Goal: Use online tool/utility: Utilize a website feature to perform a specific function

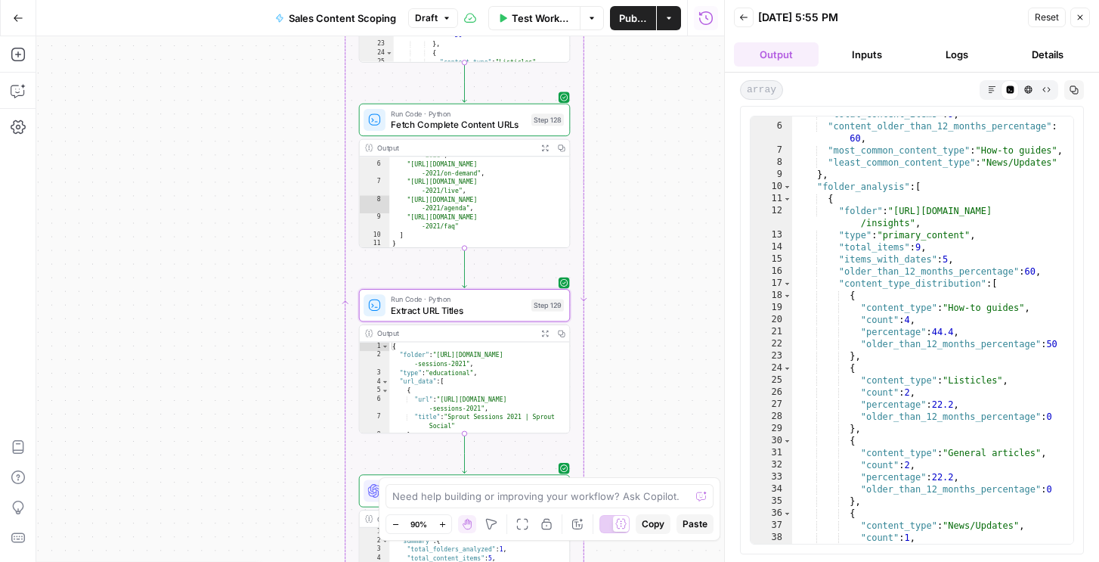
scroll to position [57, 0]
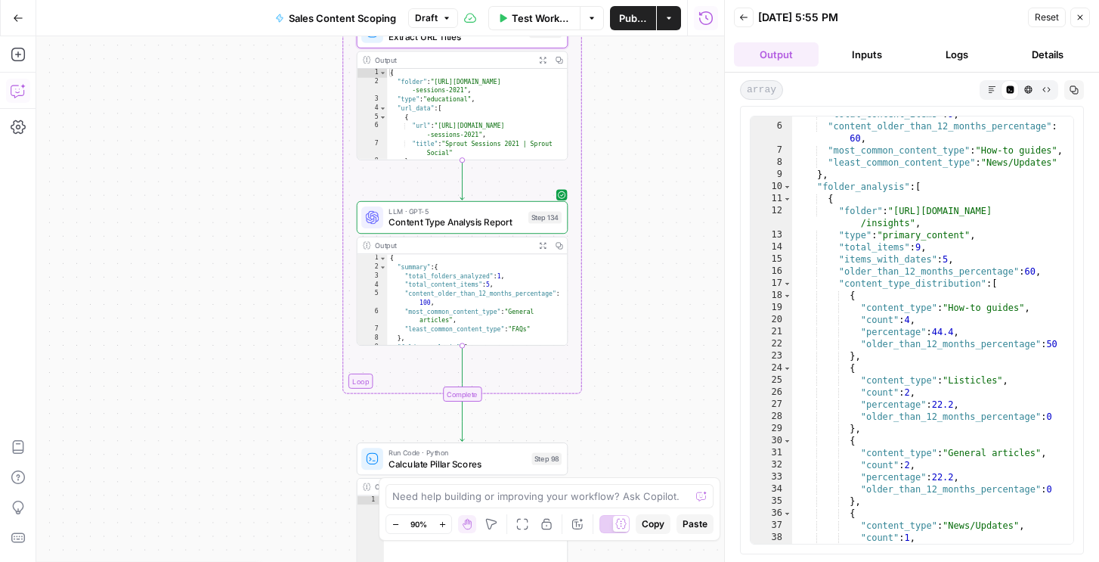
click at [16, 87] on icon "button" at bounding box center [18, 90] width 15 height 15
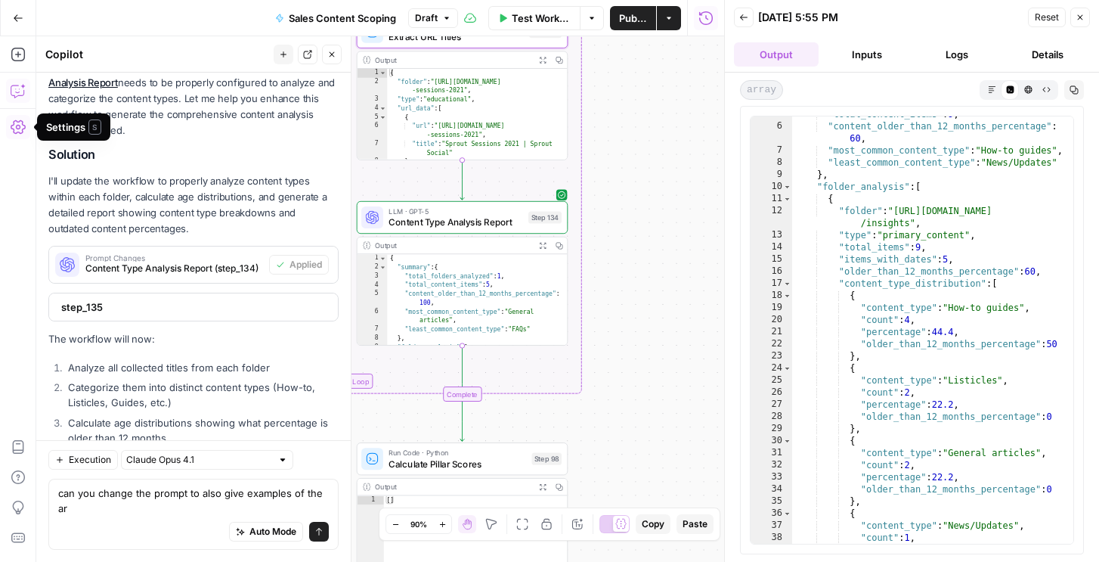
scroll to position [7886, 0]
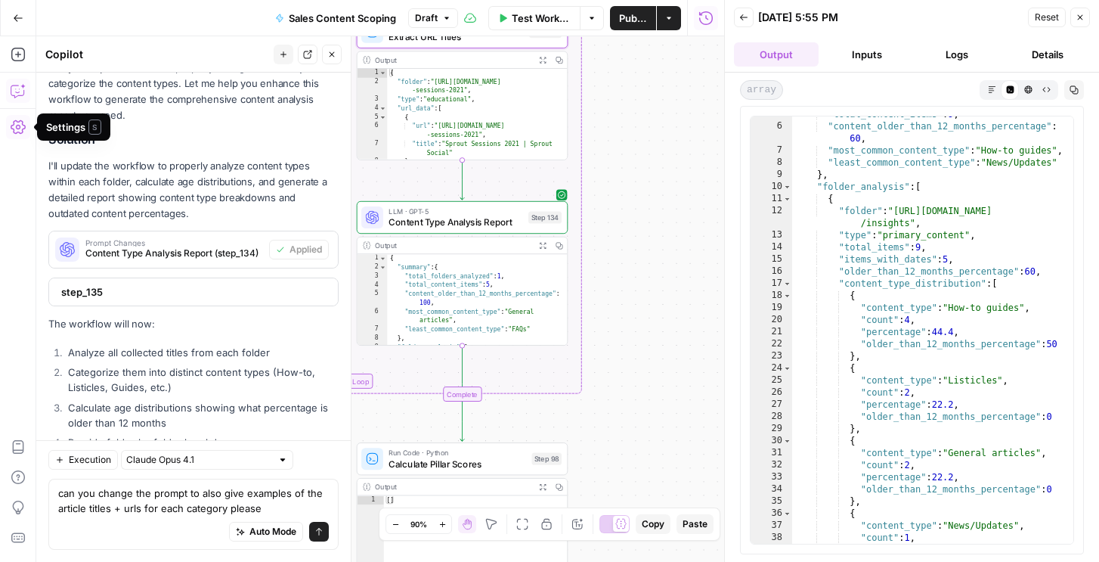
type textarea "can you change the prompt to also give examples of the article titles + urls fo…"
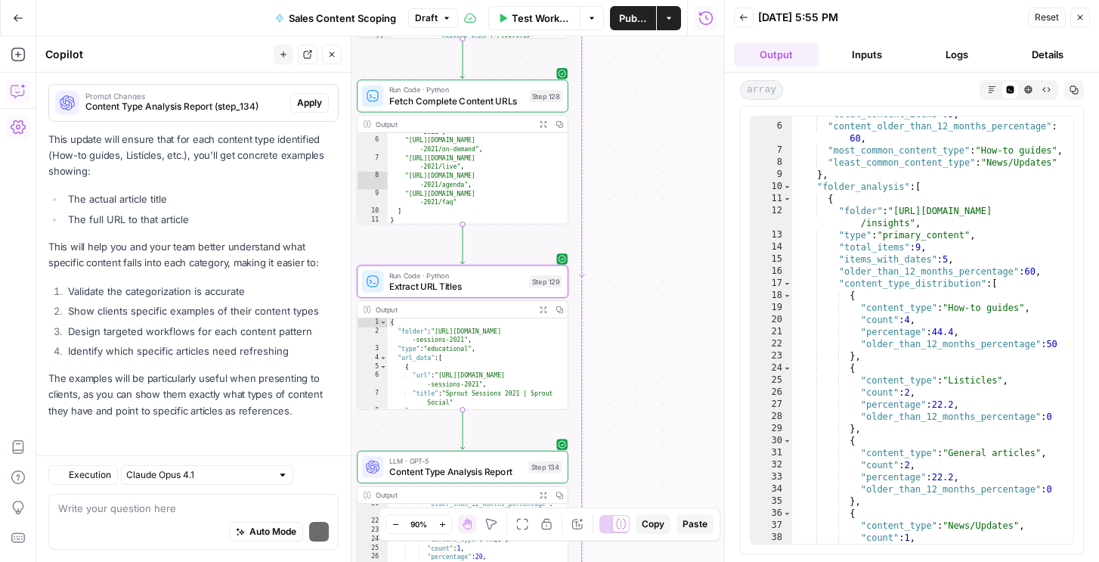
scroll to position [8361, 0]
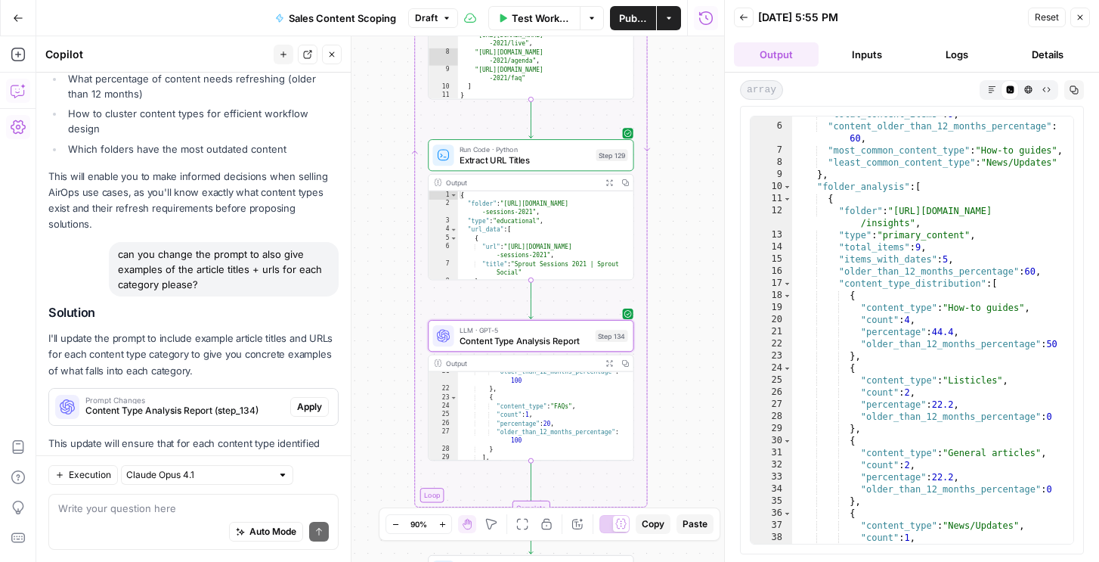
click at [307, 400] on span "Apply" at bounding box center [309, 407] width 25 height 14
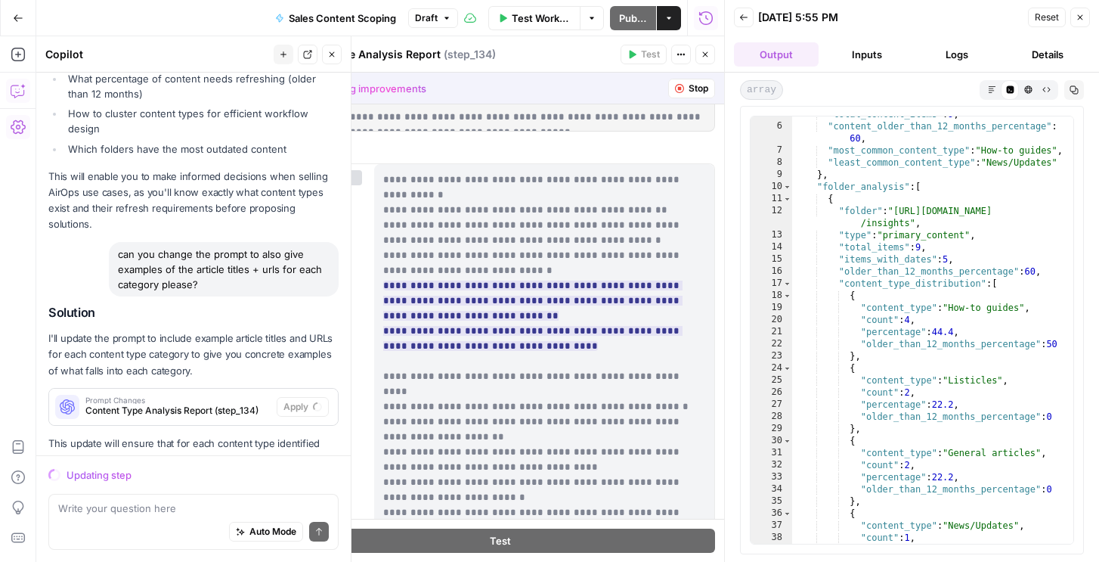
scroll to position [113, 0]
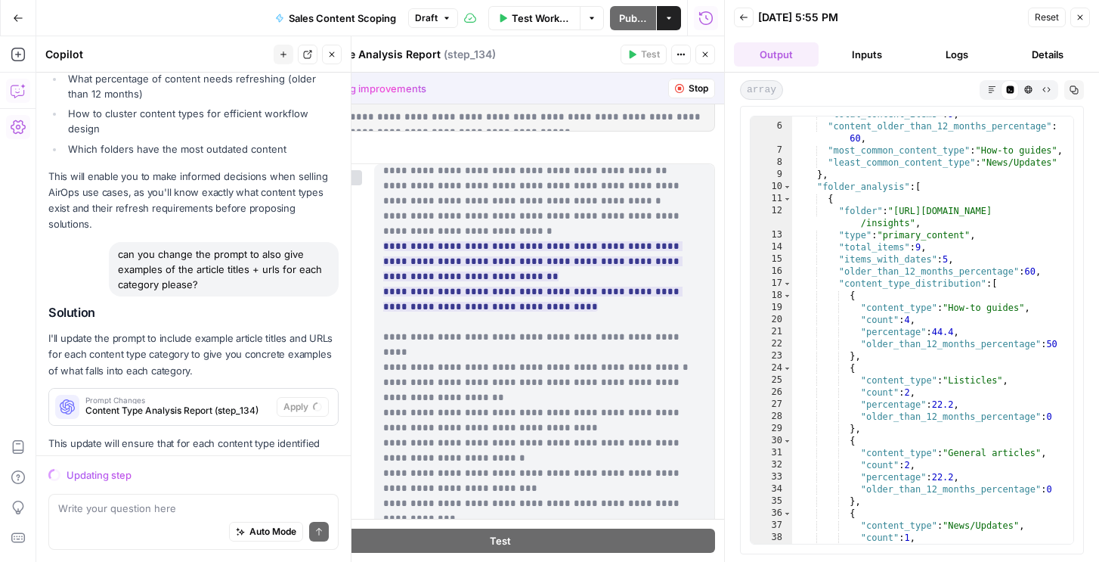
click at [156, 519] on div "Auto Mode Send" at bounding box center [193, 531] width 271 height 33
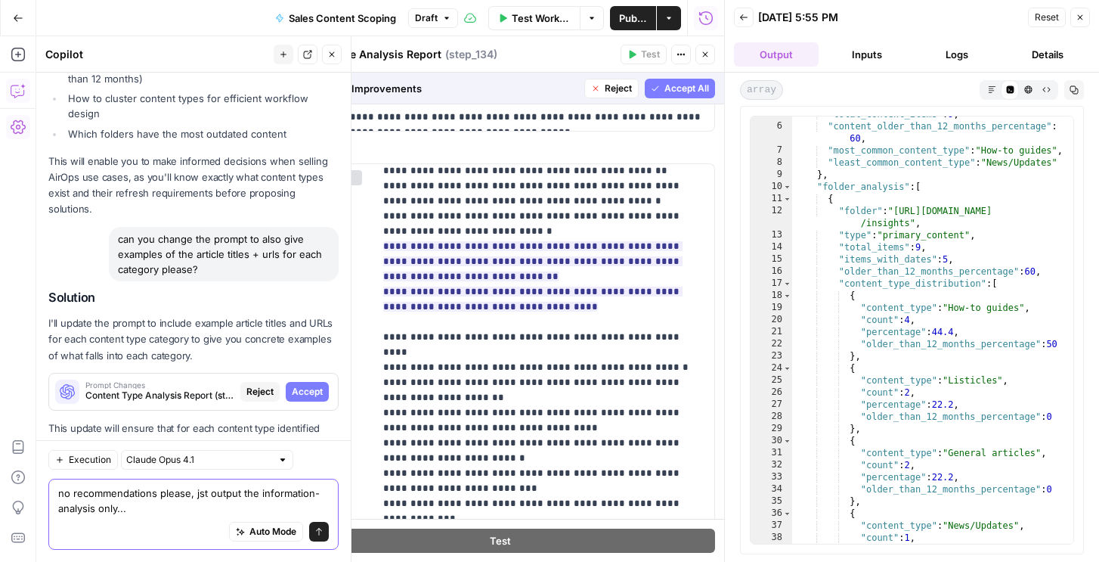
type textarea "no recommendations please, jst output the information- analysis only..."
click at [670, 93] on span "Accept All" at bounding box center [686, 89] width 45 height 14
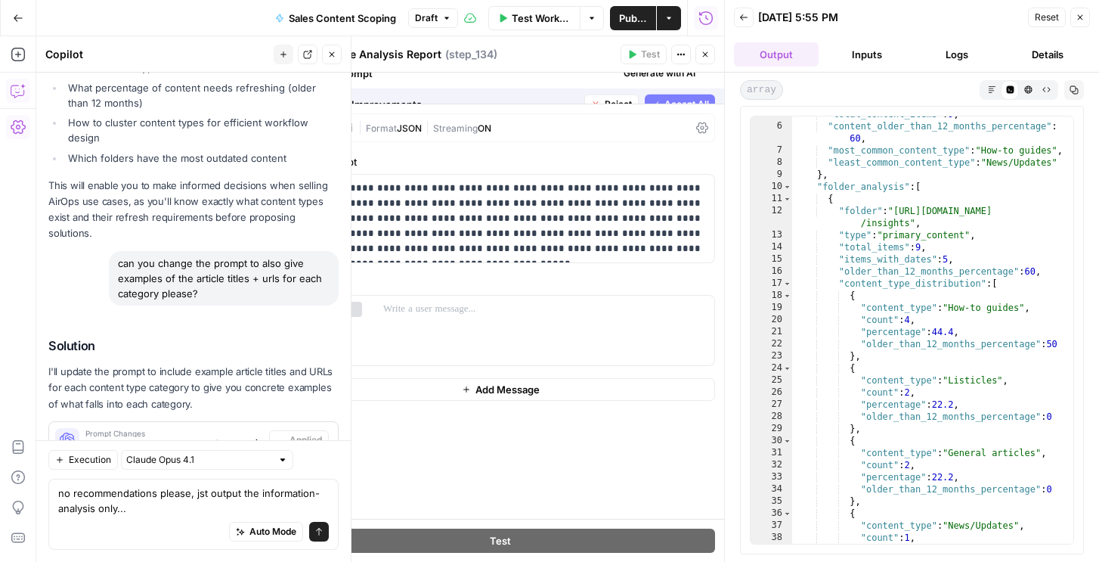
scroll to position [0, 0]
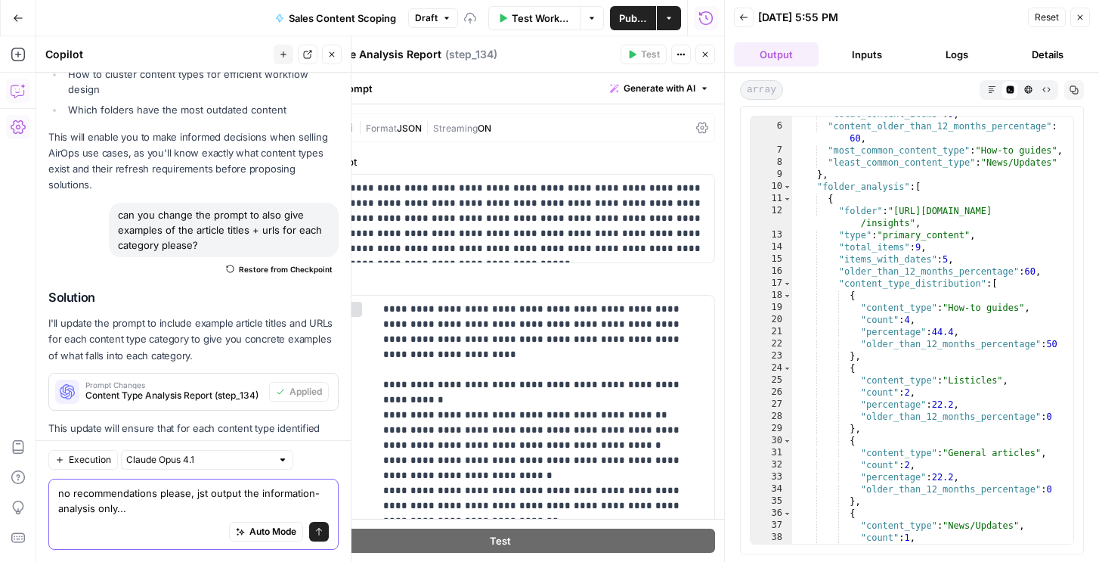
click at [238, 495] on textarea "no recommendations please, jst output the information- analysis only..." at bounding box center [193, 500] width 271 height 30
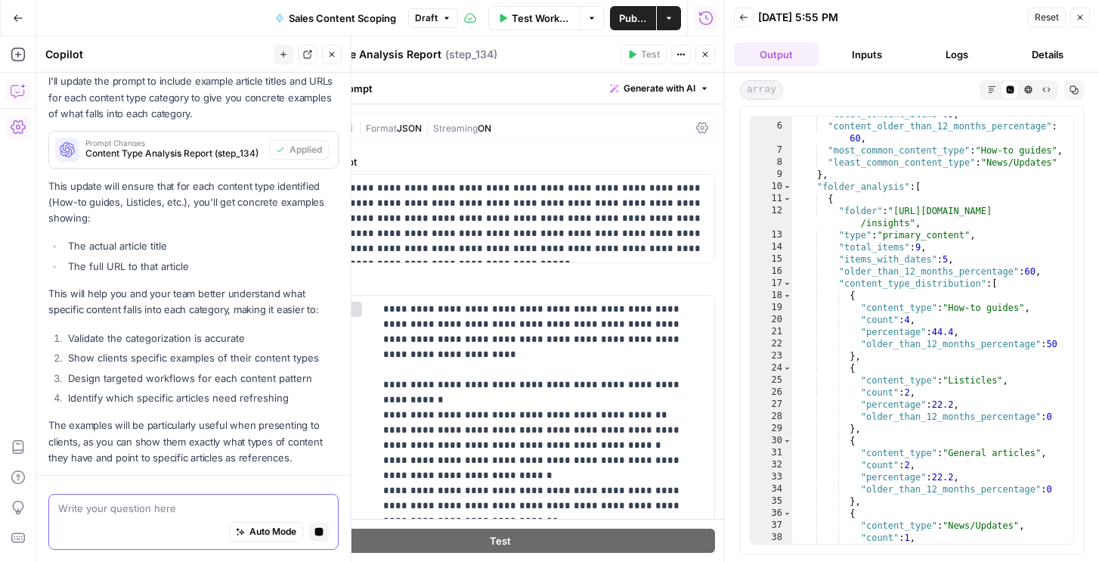
scroll to position [9980, 0]
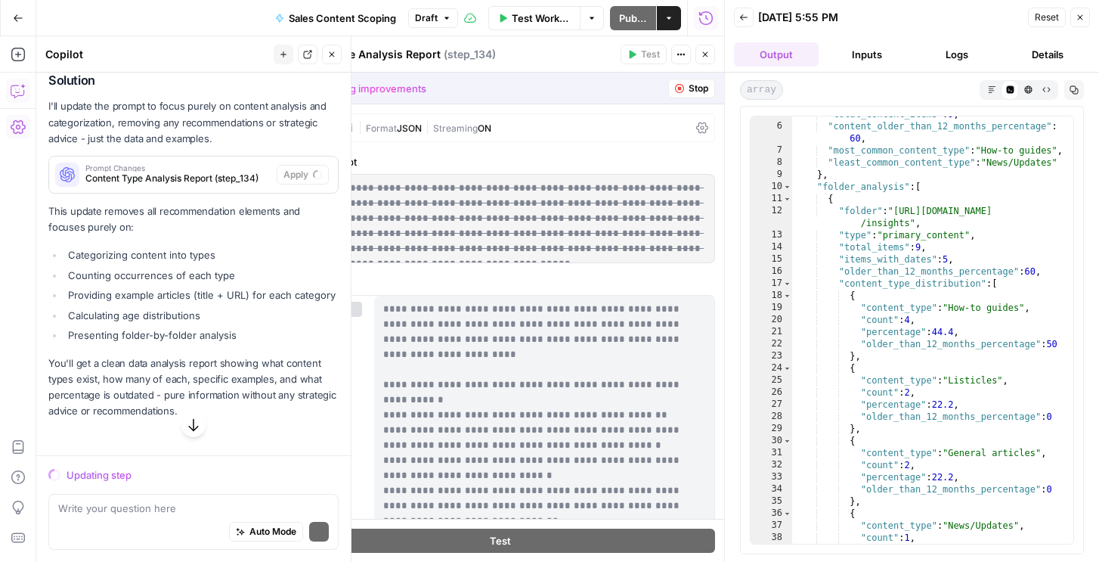
scroll to position [8596, 0]
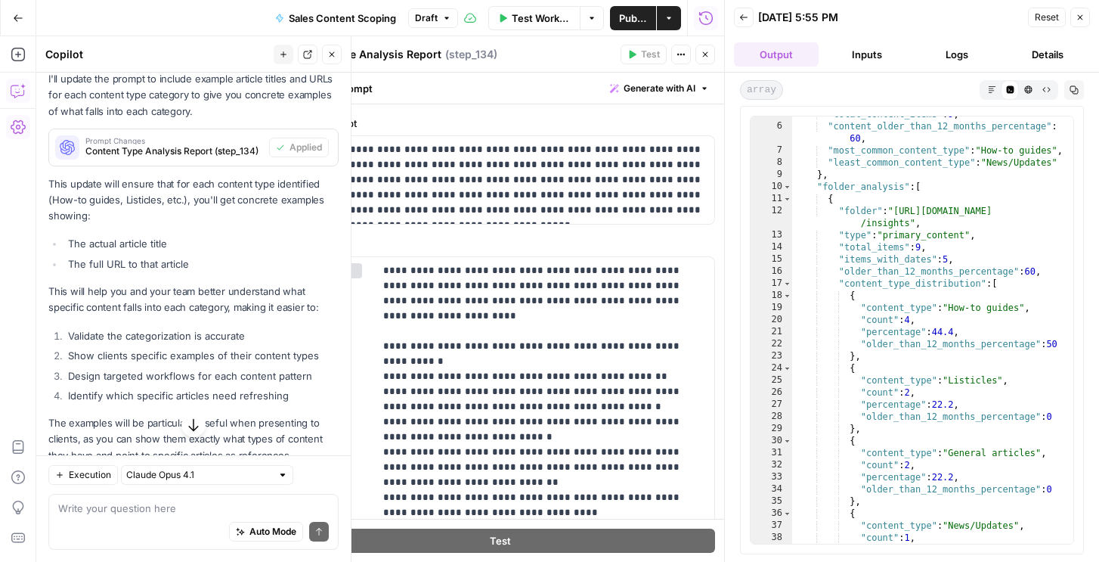
scroll to position [8813, 0]
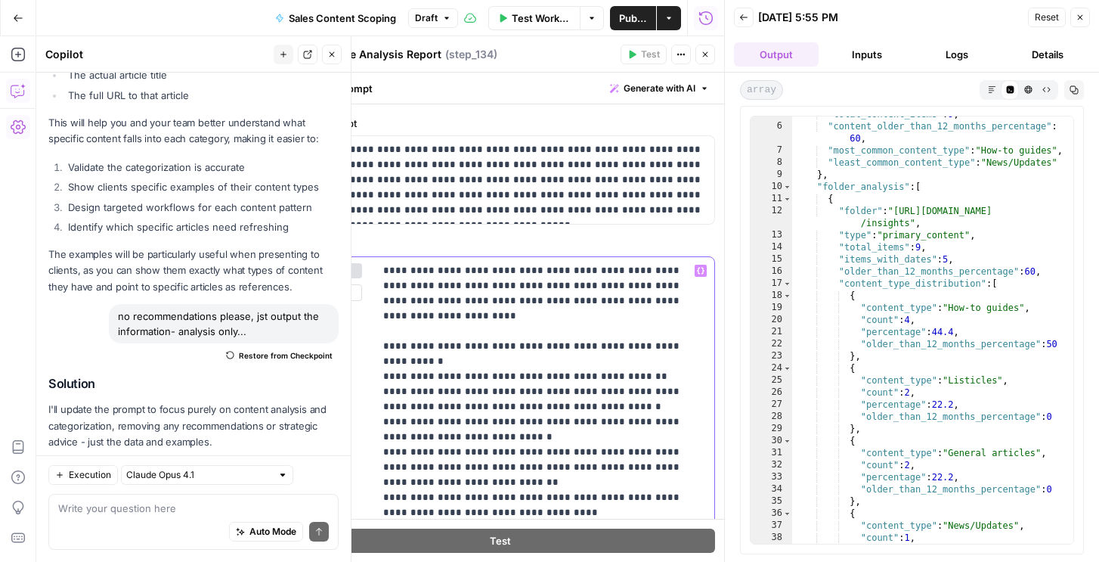
drag, startPoint x: 555, startPoint y: 470, endPoint x: 351, endPoint y: 451, distance: 204.2
click at [351, 451] on div "**********" at bounding box center [500, 565] width 428 height 616
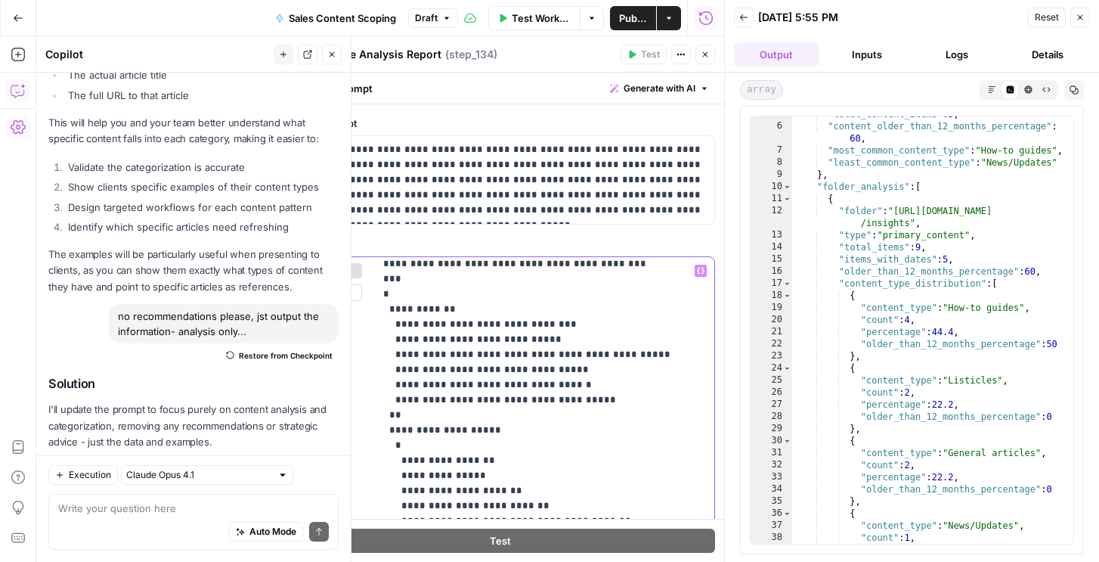
scroll to position [595, 0]
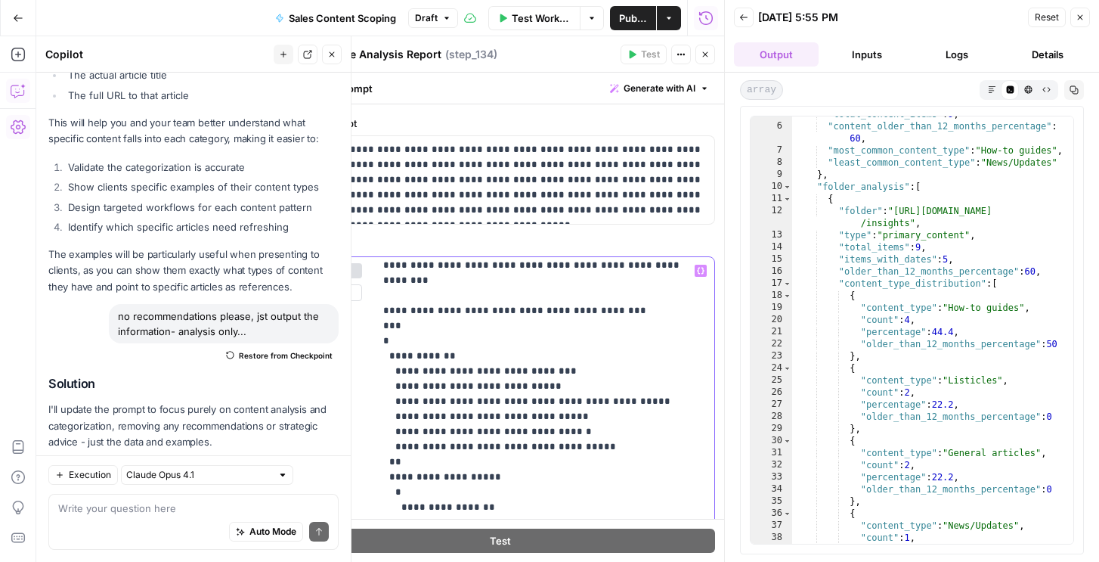
drag, startPoint x: 586, startPoint y: 307, endPoint x: 357, endPoint y: 315, distance: 229.1
click at [357, 315] on div "**********" at bounding box center [500, 565] width 428 height 616
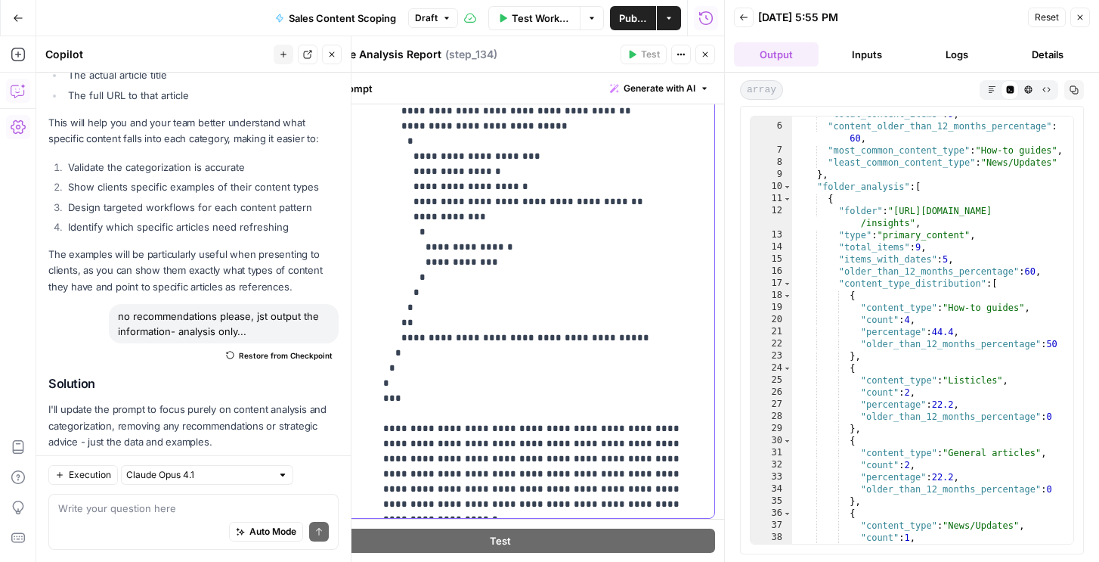
scroll to position [405, 0]
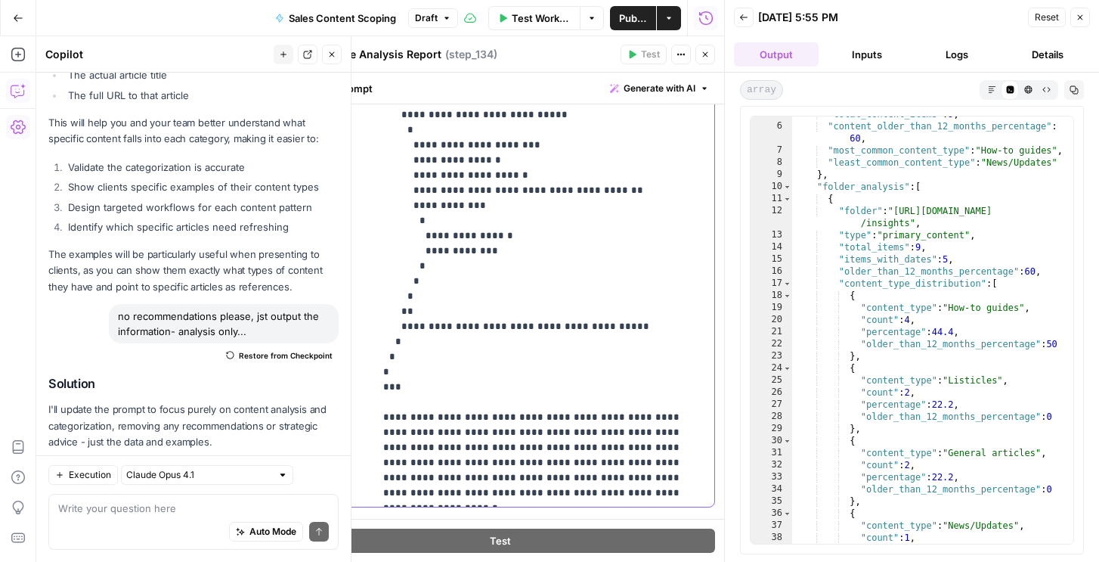
type input "recom"
click at [709, 58] on icon "button" at bounding box center [705, 54] width 9 height 9
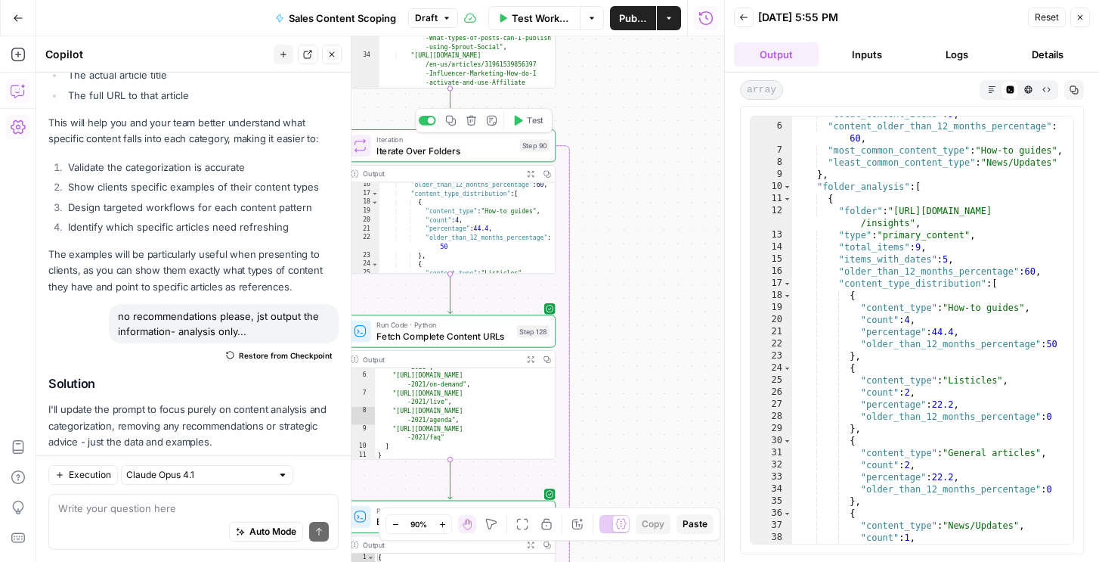
click at [527, 121] on span "Test" at bounding box center [535, 120] width 17 height 12
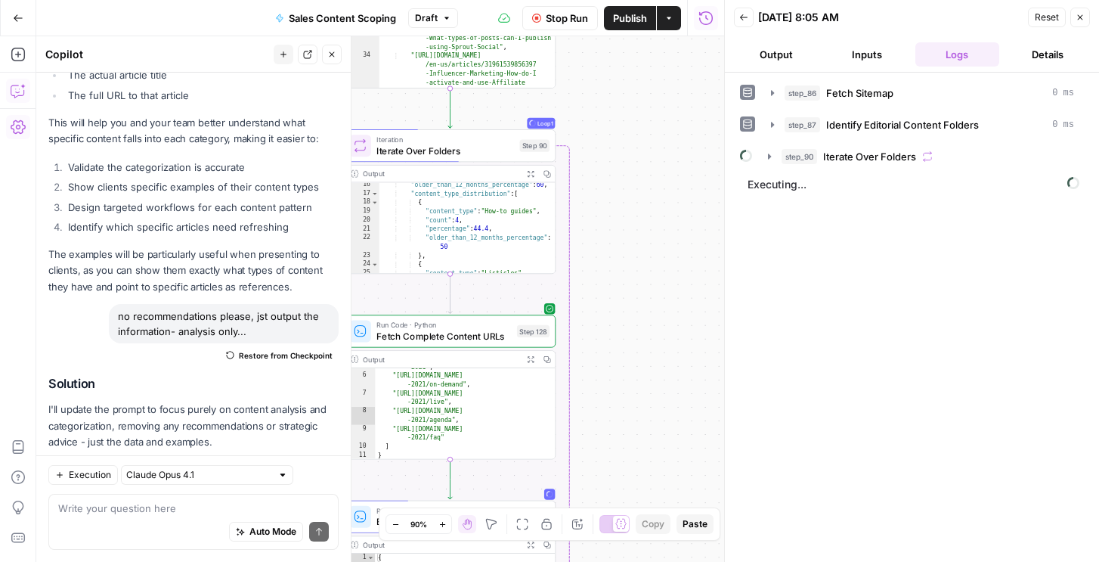
click at [799, 172] on div "step_86 Fetch Sitemap 0 ms step_87 Identify Editorial Content Folders 0 ms step…" at bounding box center [912, 317] width 344 height 474
click at [799, 162] on span "step_90" at bounding box center [799, 156] width 36 height 15
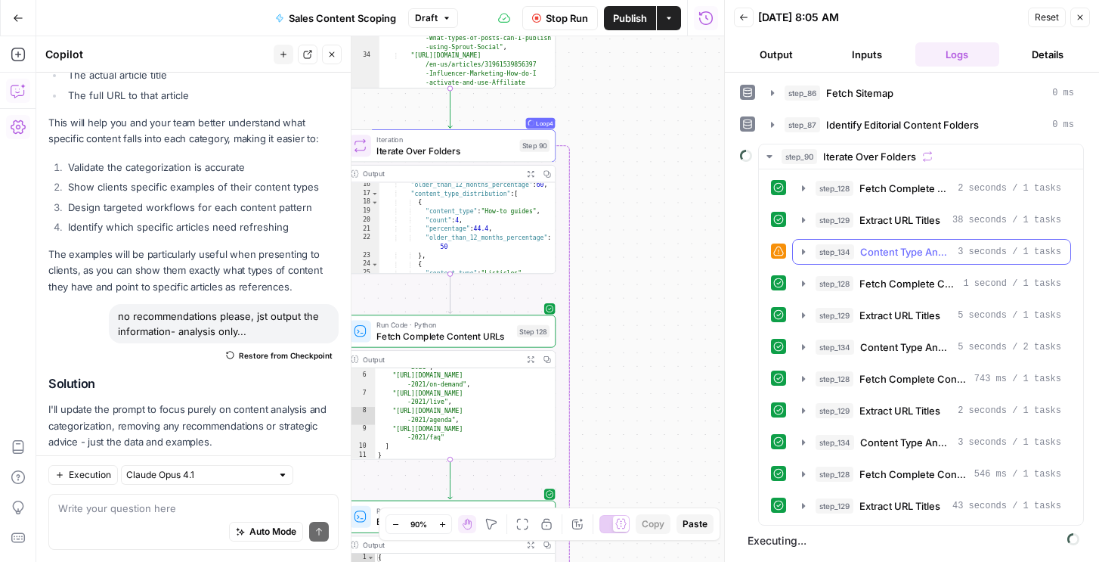
click at [860, 247] on span "Content Type Analysis Report" at bounding box center [905, 251] width 91 height 15
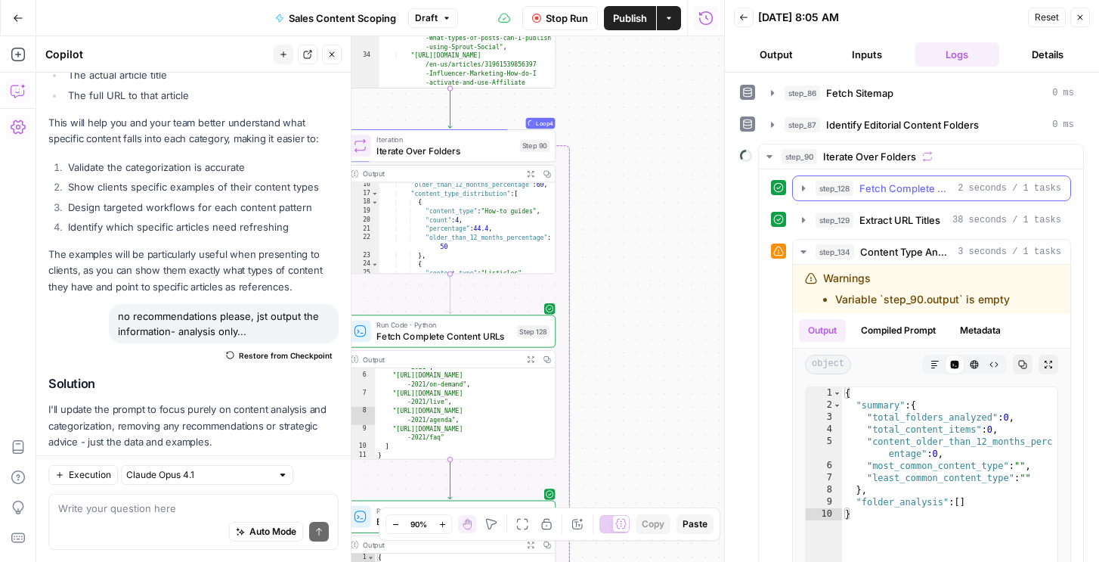
click at [851, 189] on span "step_128" at bounding box center [834, 188] width 38 height 15
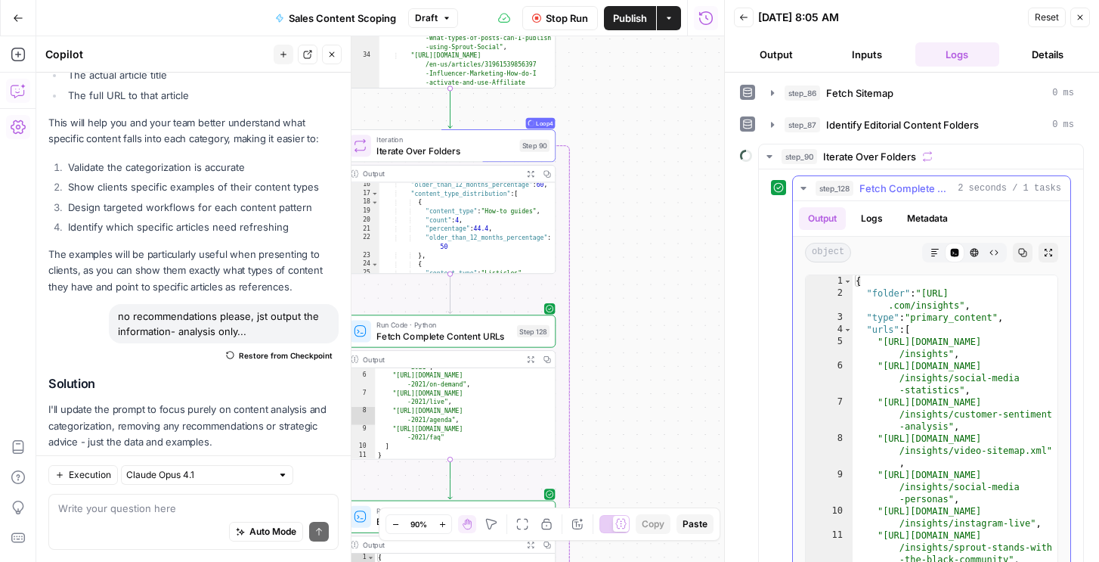
click at [851, 189] on span "step_128" at bounding box center [834, 188] width 38 height 15
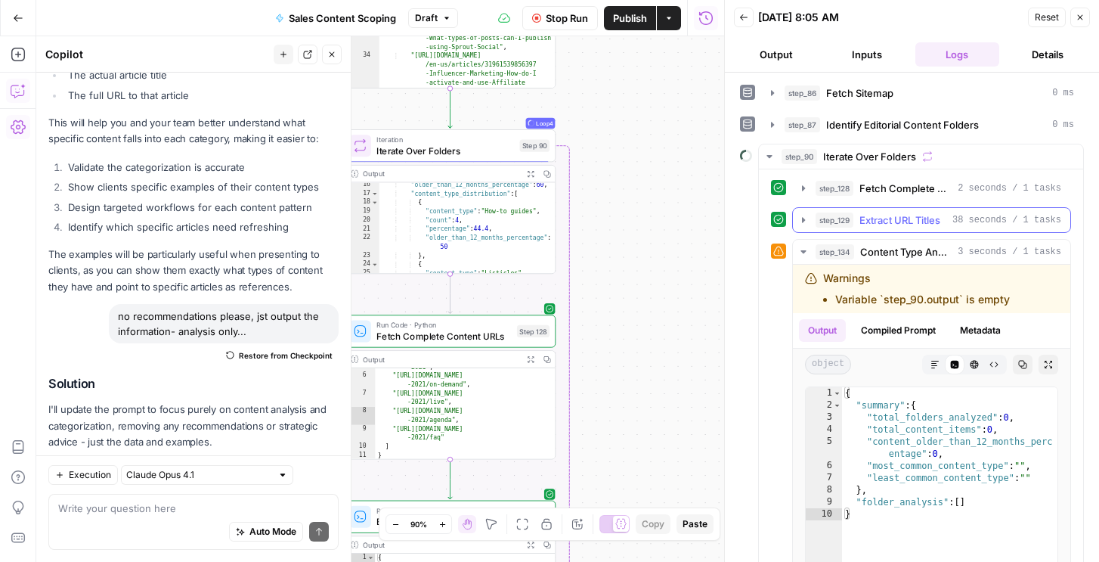
click at [849, 215] on span "step_129" at bounding box center [834, 219] width 38 height 15
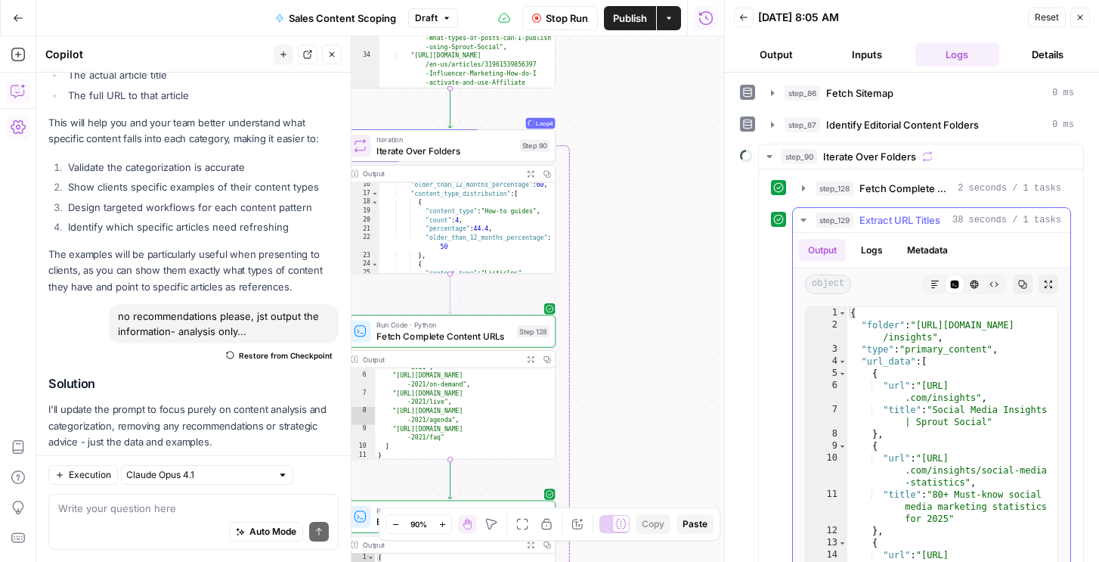
click at [849, 215] on span "step_129" at bounding box center [834, 219] width 38 height 15
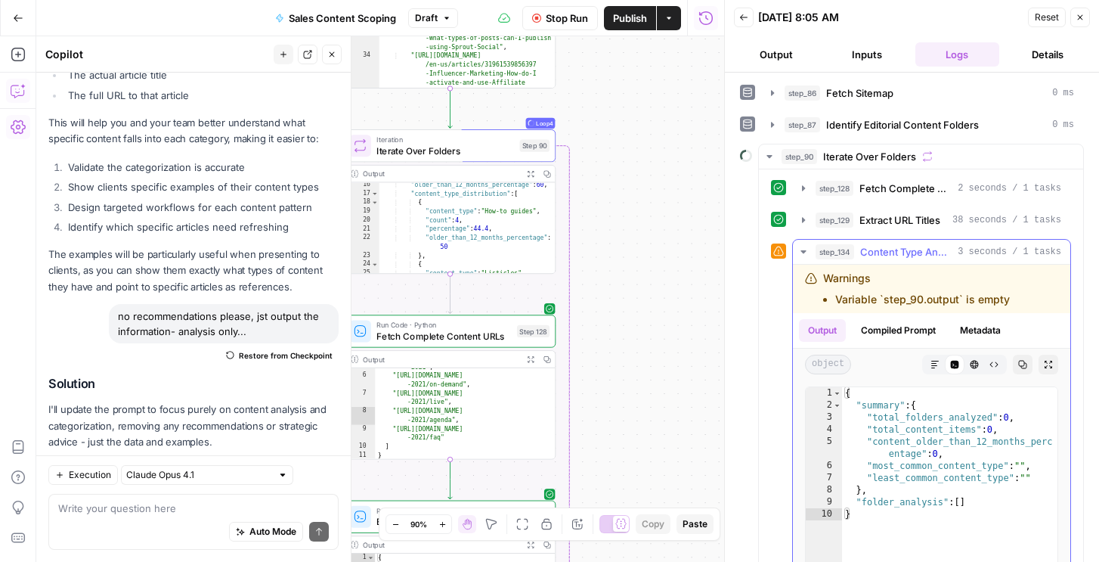
scroll to position [57, 0]
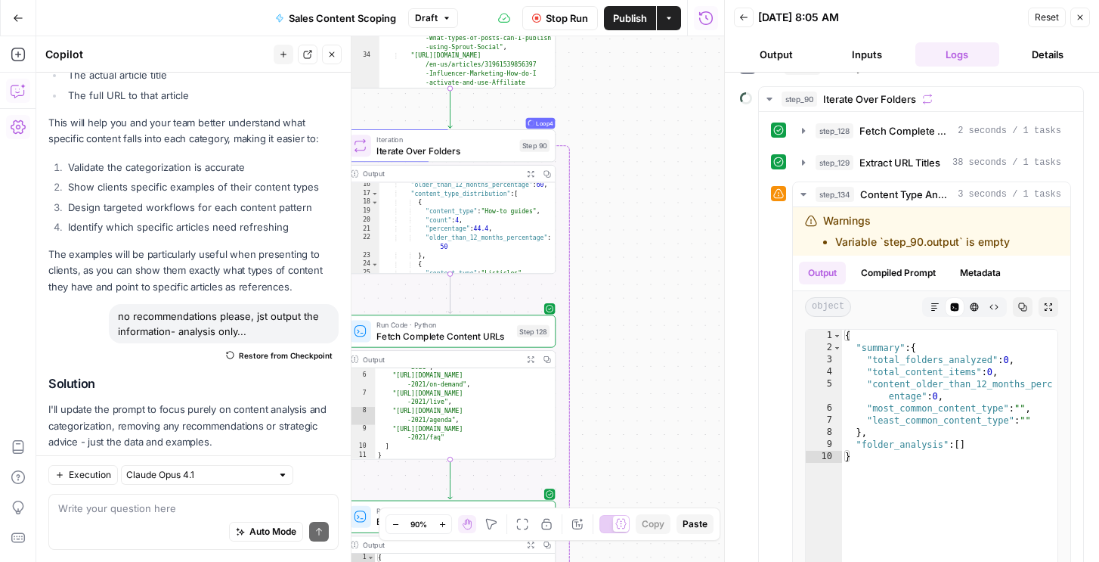
click at [555, 14] on span "Stop Run" at bounding box center [567, 18] width 42 height 15
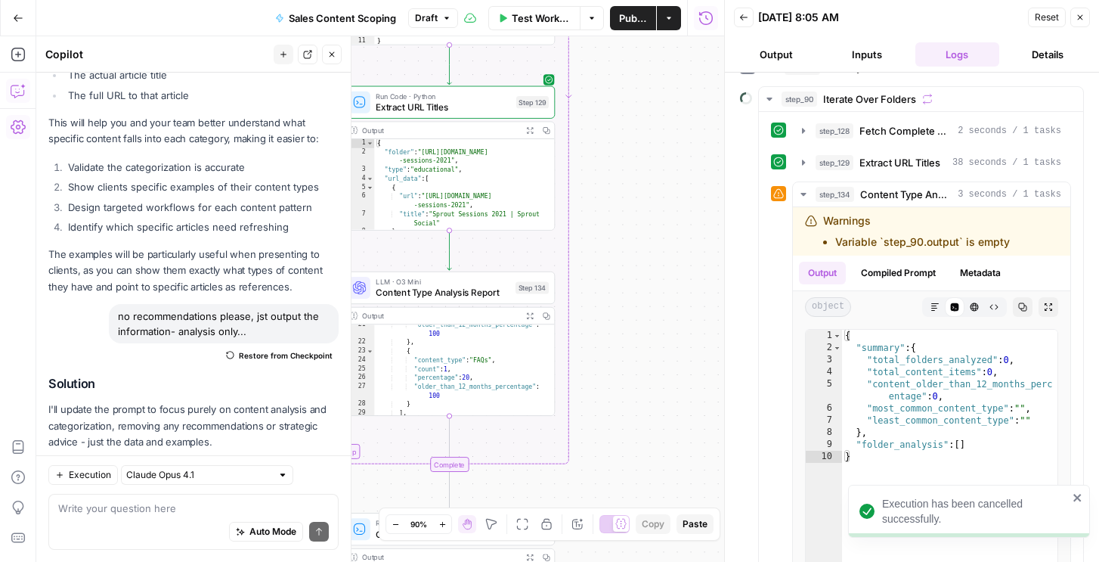
click at [479, 294] on span "Content Type Analysis Report" at bounding box center [443, 293] width 135 height 14
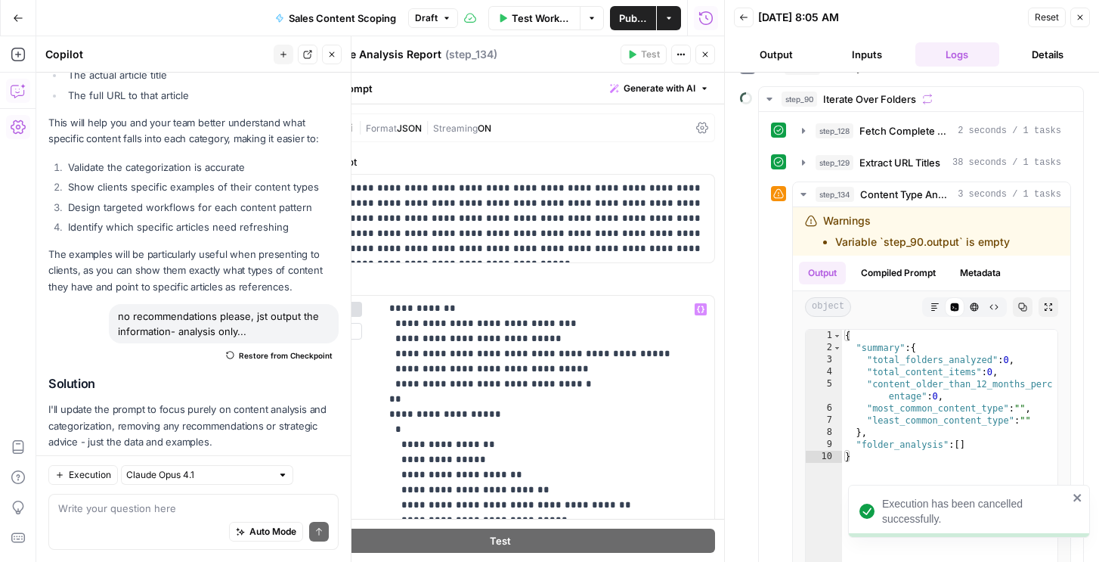
scroll to position [437, 0]
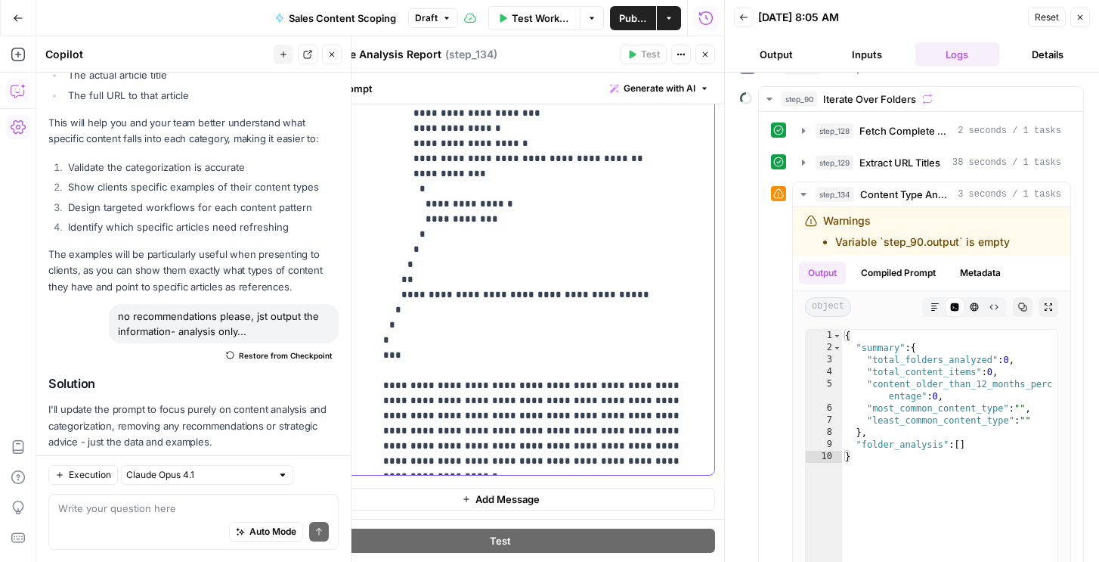
drag, startPoint x: 589, startPoint y: 445, endPoint x: 333, endPoint y: 440, distance: 256.2
click at [333, 440] on div "**********" at bounding box center [500, 167] width 428 height 616
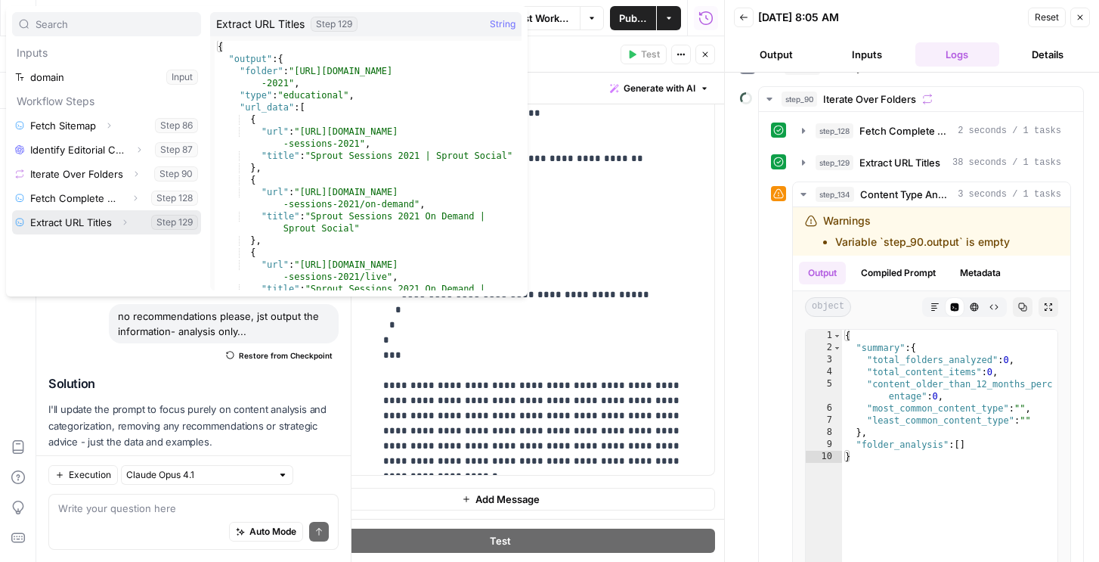
click at [124, 218] on icon "button" at bounding box center [124, 222] width 9 height 9
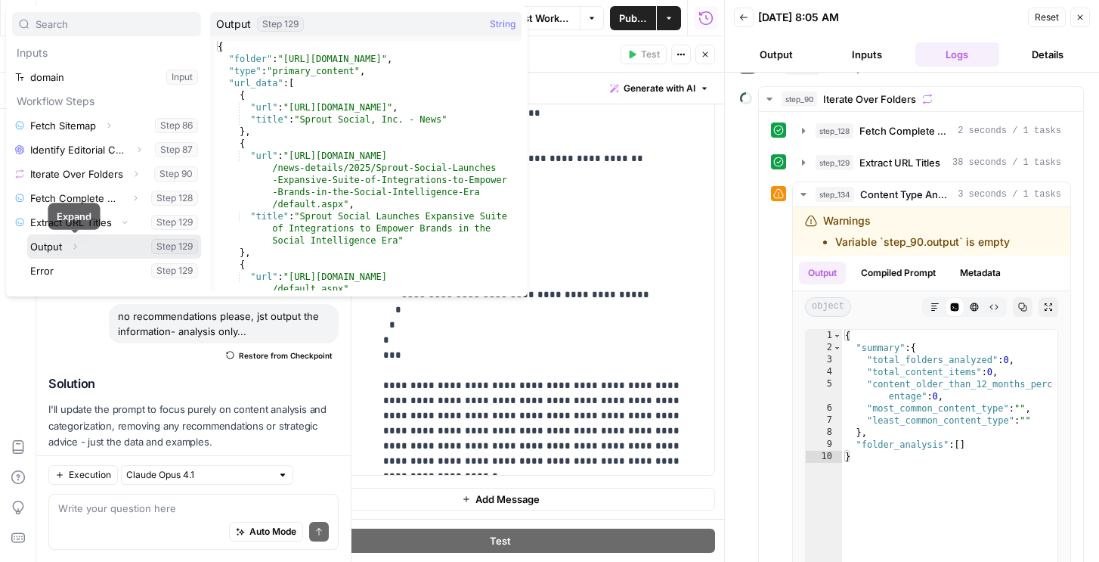
click at [59, 246] on button "Select variable Output" at bounding box center [114, 246] width 174 height 24
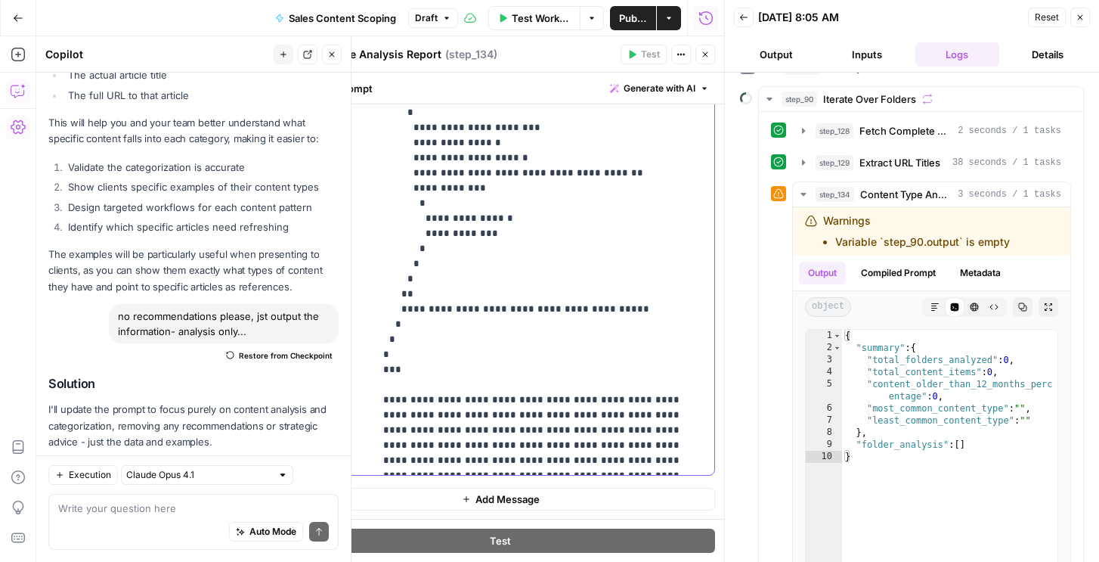
scroll to position [681, 0]
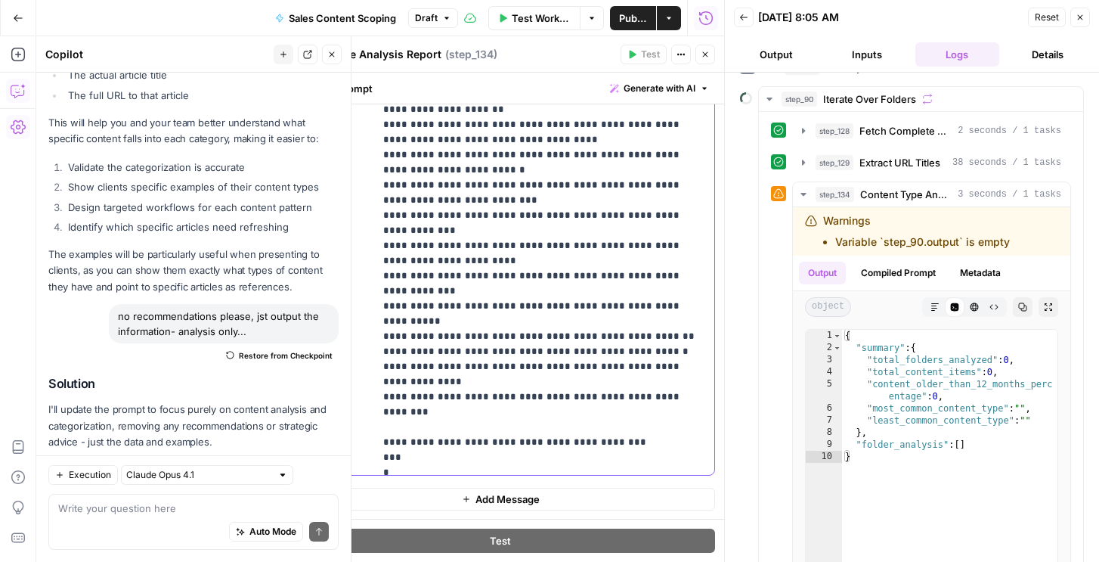
scroll to position [0, 0]
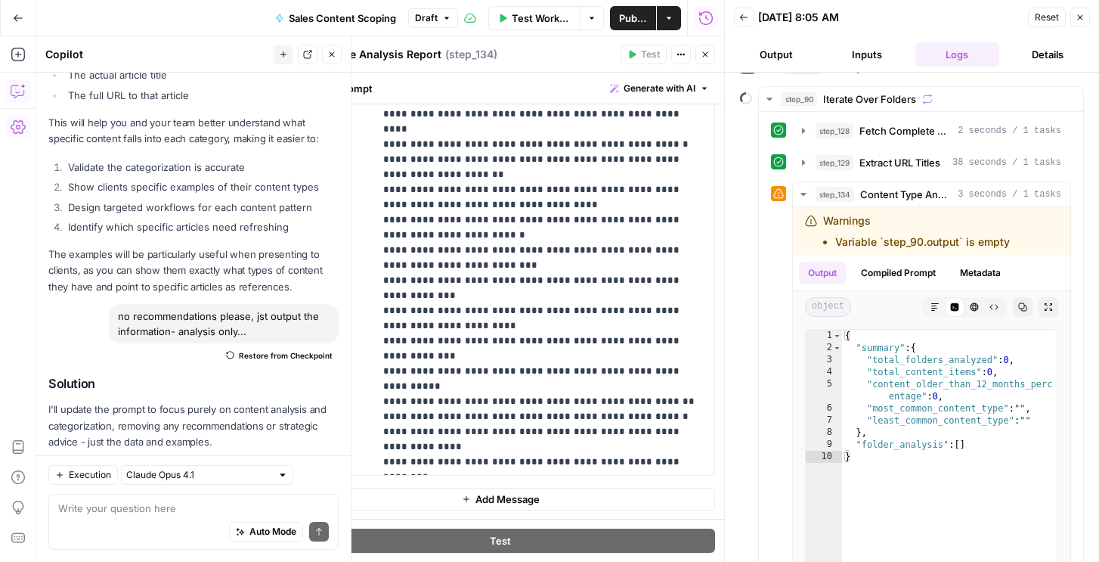
click at [185, 527] on div "Auto Mode Send" at bounding box center [193, 531] width 271 height 33
type textarea "we are analyzing one folder at a time only"
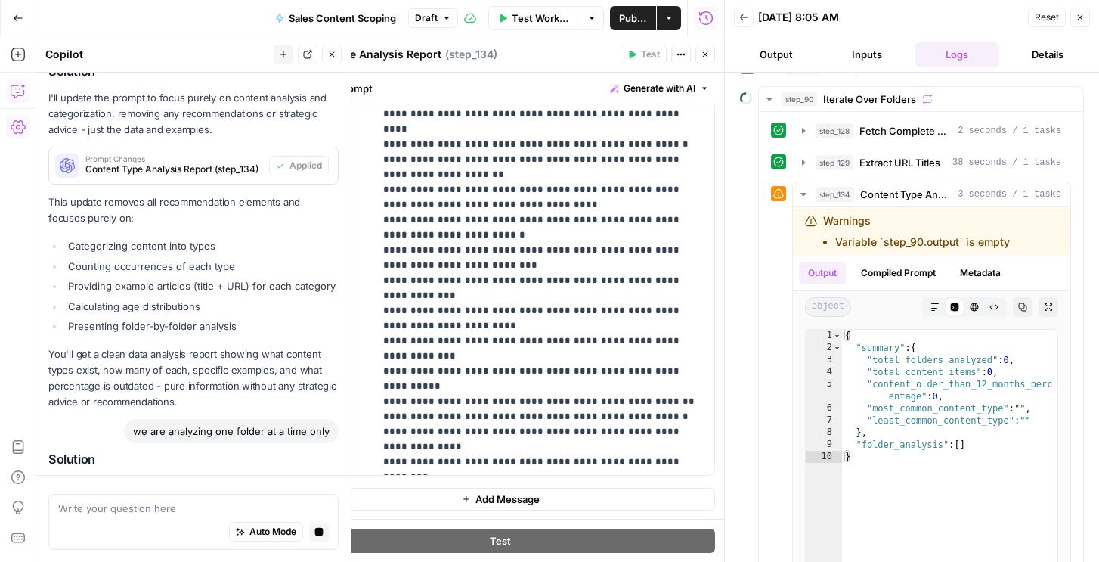
scroll to position [9199, 0]
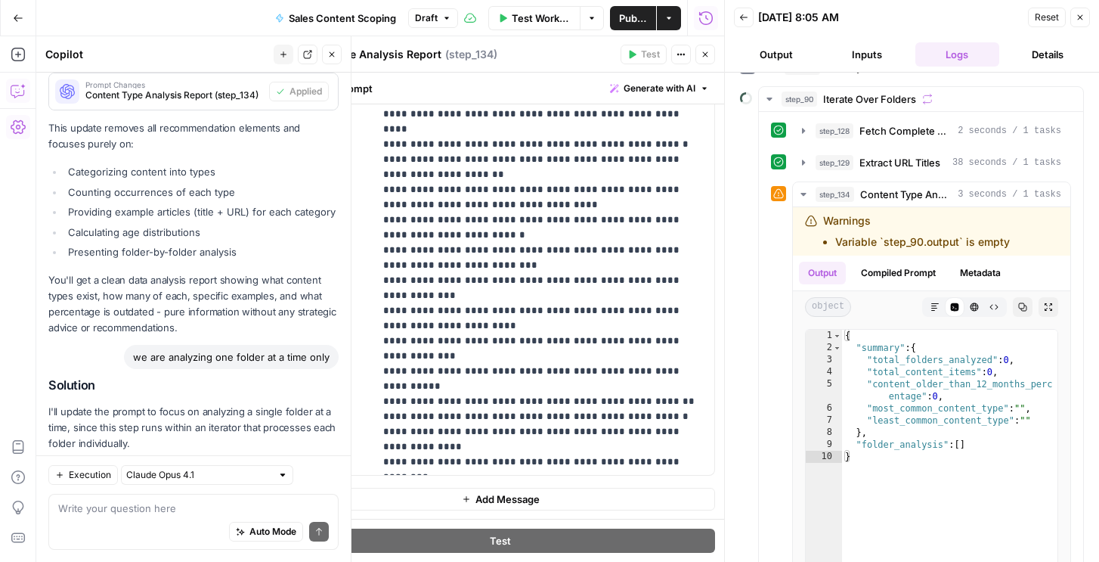
click at [301, 472] on span "Apply" at bounding box center [309, 479] width 25 height 14
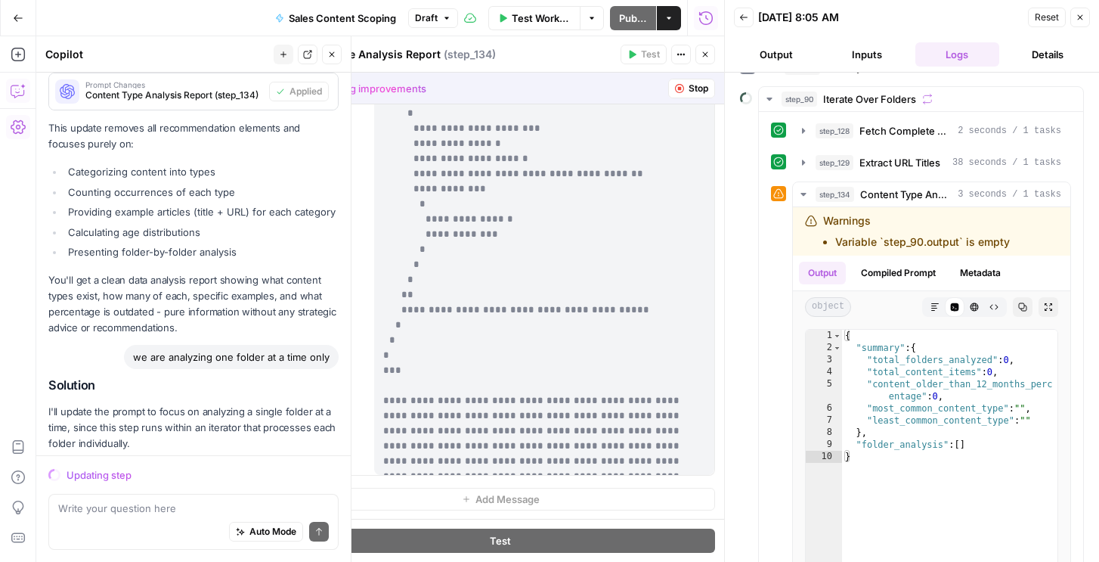
scroll to position [877, 0]
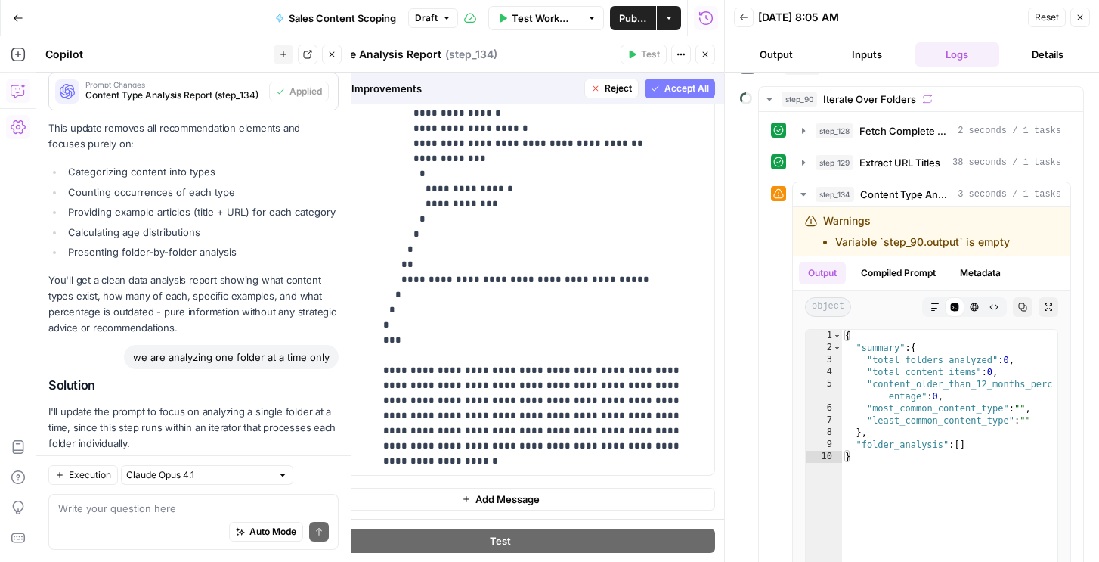
click at [670, 94] on span "Accept All" at bounding box center [686, 89] width 45 height 14
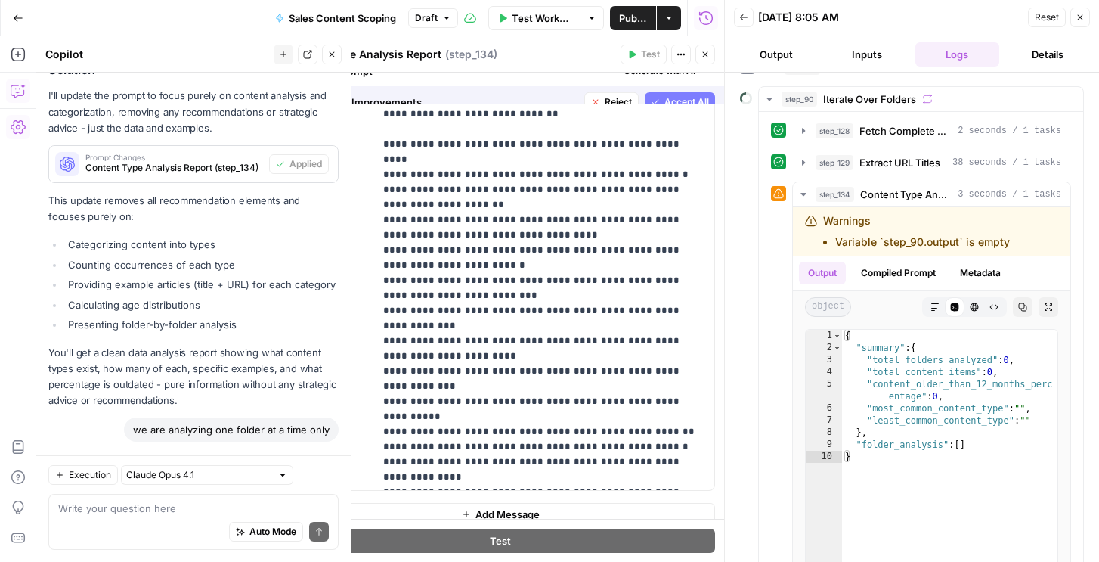
scroll to position [0, 0]
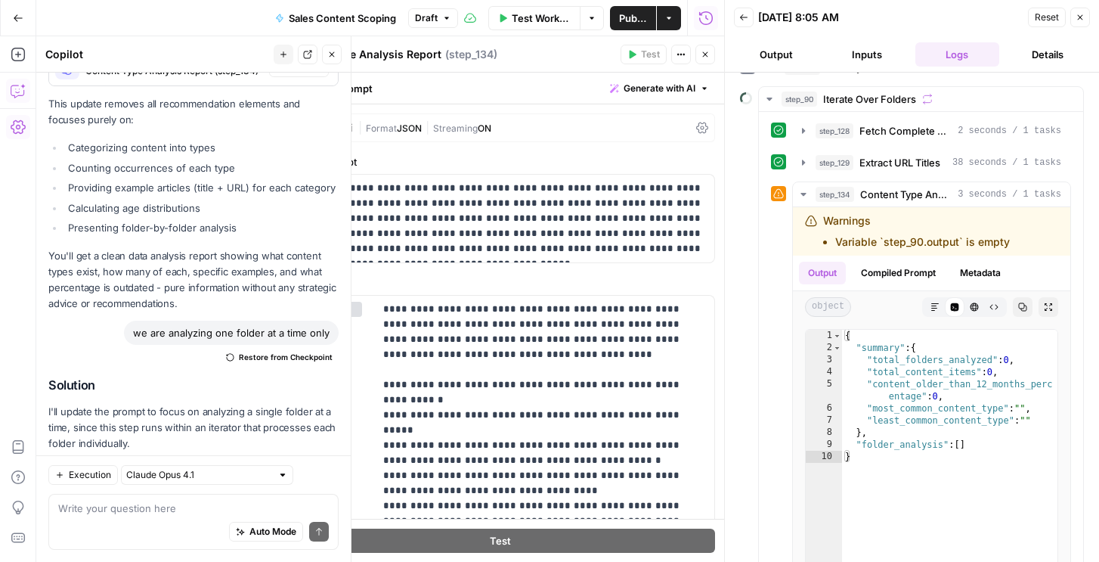
click at [491, 128] on span "ON" at bounding box center [485, 127] width 14 height 11
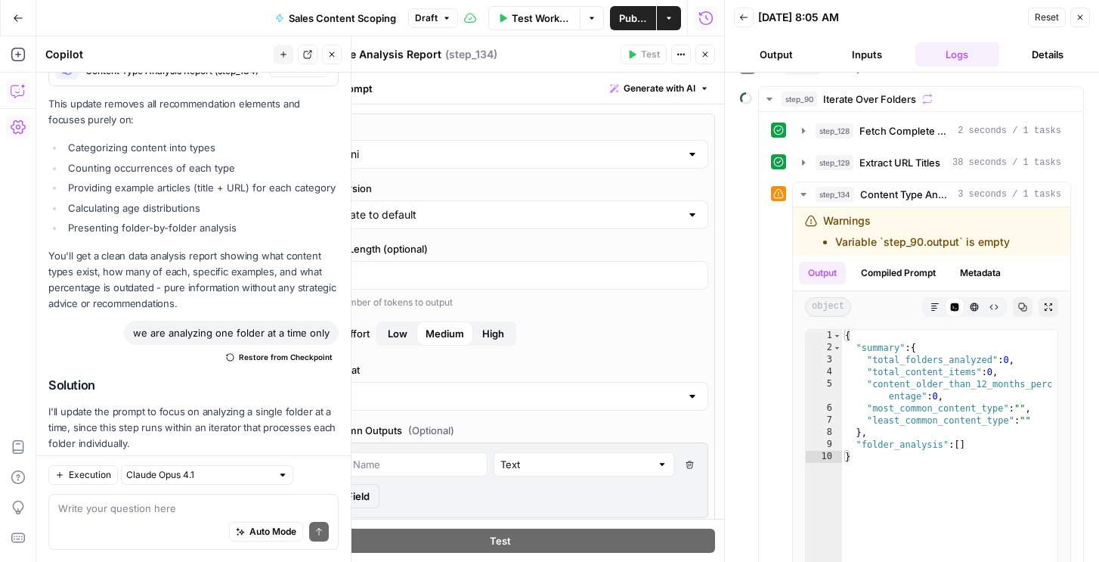
click at [394, 156] on input "O3 Mini" at bounding box center [500, 154] width 360 height 15
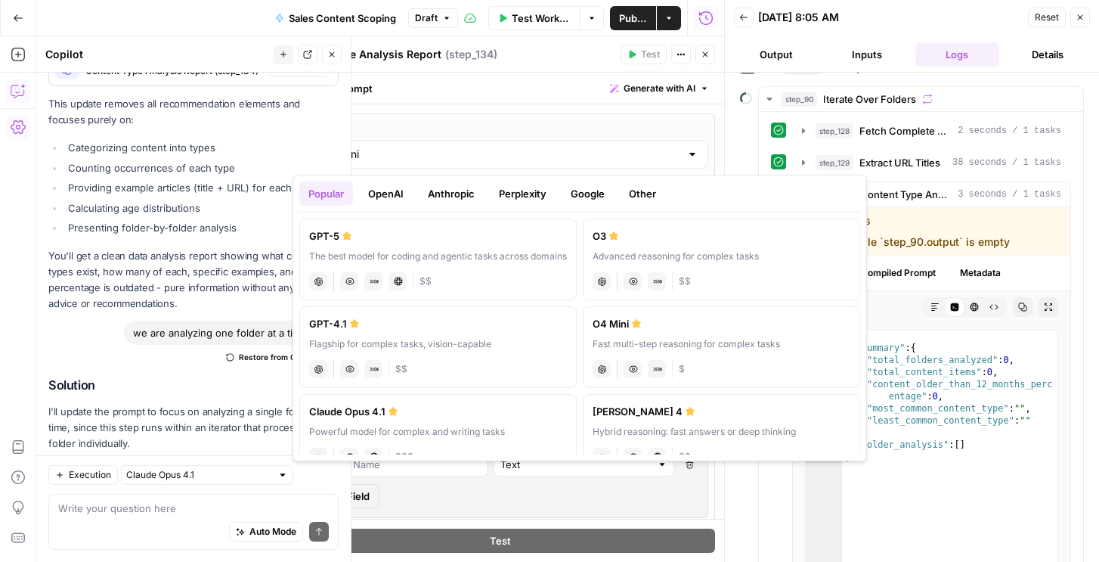
click at [397, 197] on button "OpenAI" at bounding box center [386, 193] width 54 height 24
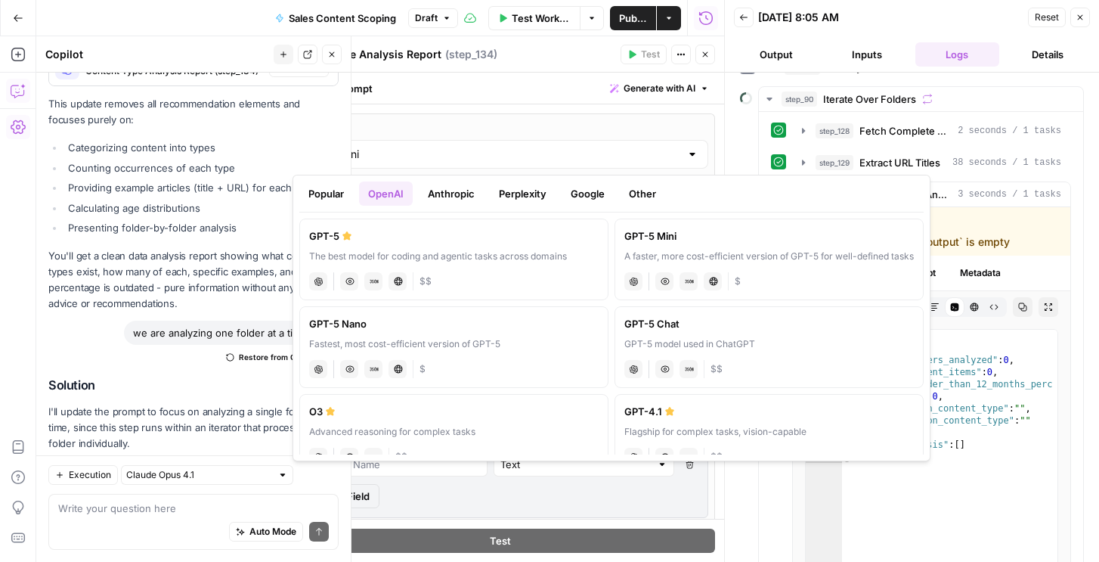
click at [373, 234] on div "GPT-5" at bounding box center [453, 235] width 289 height 15
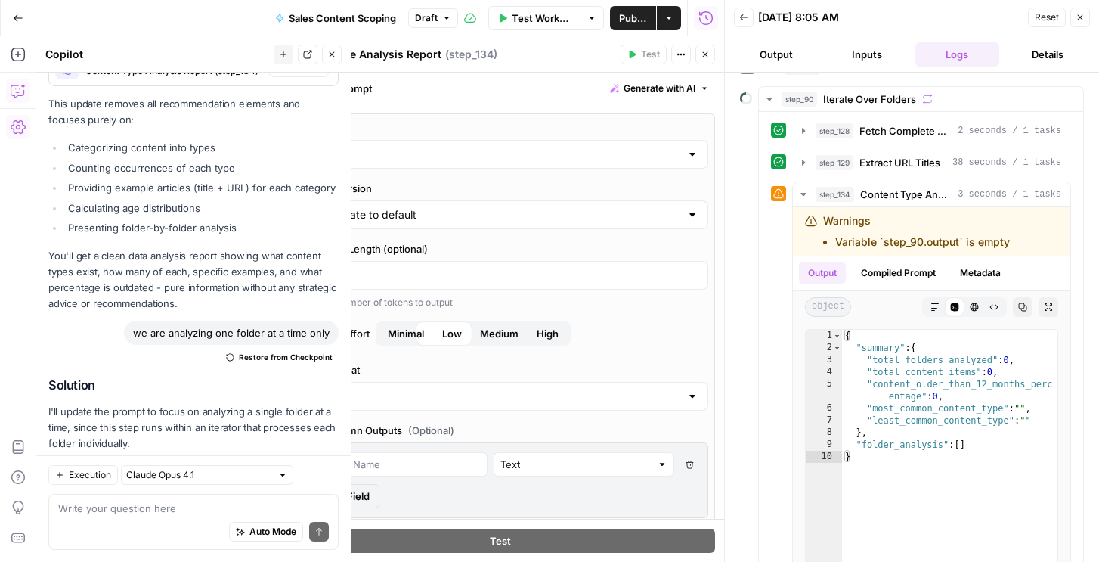
type input "GPT-5"
click at [1076, 13] on icon "button" at bounding box center [1079, 17] width 9 height 9
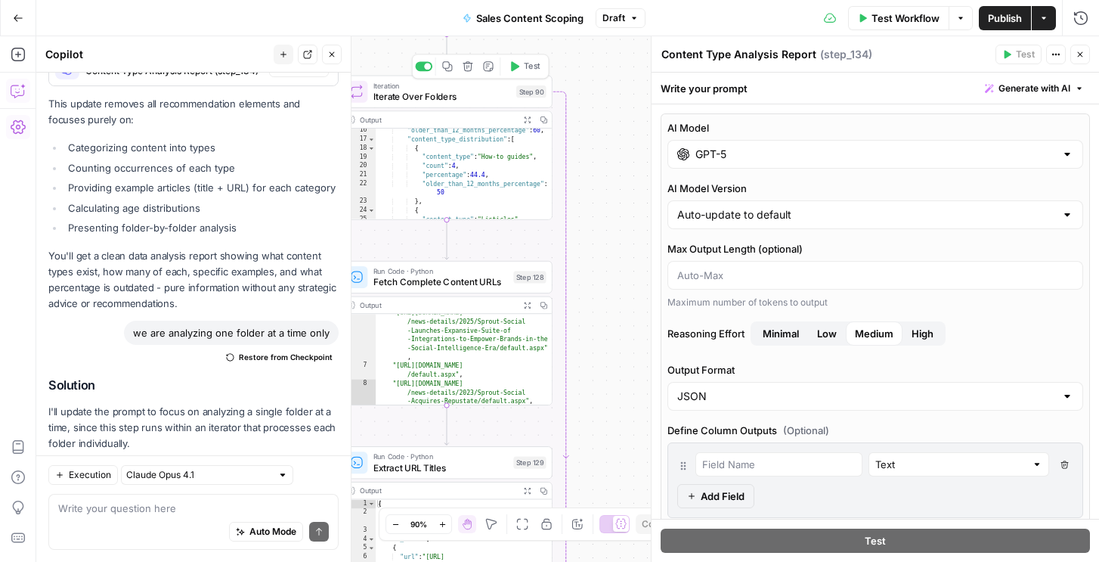
drag, startPoint x: 534, startPoint y: 73, endPoint x: 534, endPoint y: 94, distance: 20.4
click at [534, 73] on button "Test" at bounding box center [524, 65] width 42 height 17
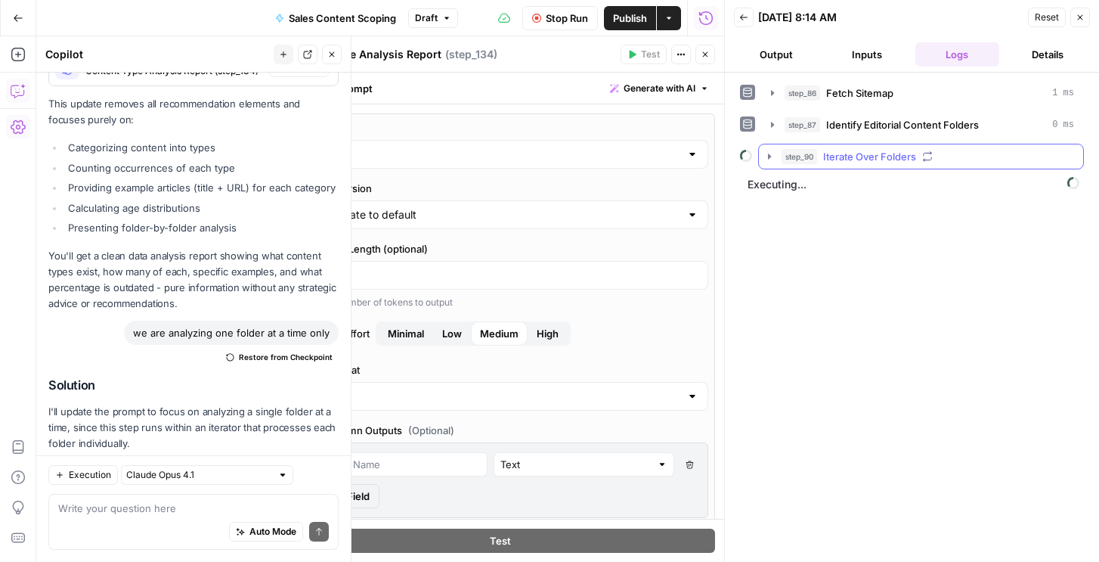
click at [834, 158] on span "Iterate Over Folders" at bounding box center [869, 156] width 93 height 15
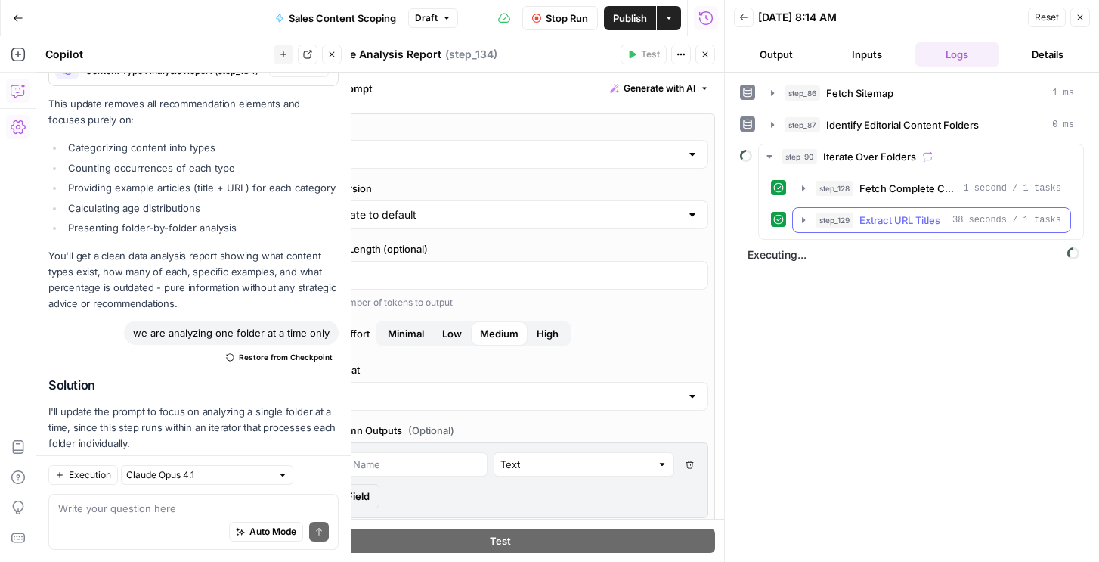
click at [868, 212] on span "Extract URL Titles" at bounding box center [899, 219] width 81 height 15
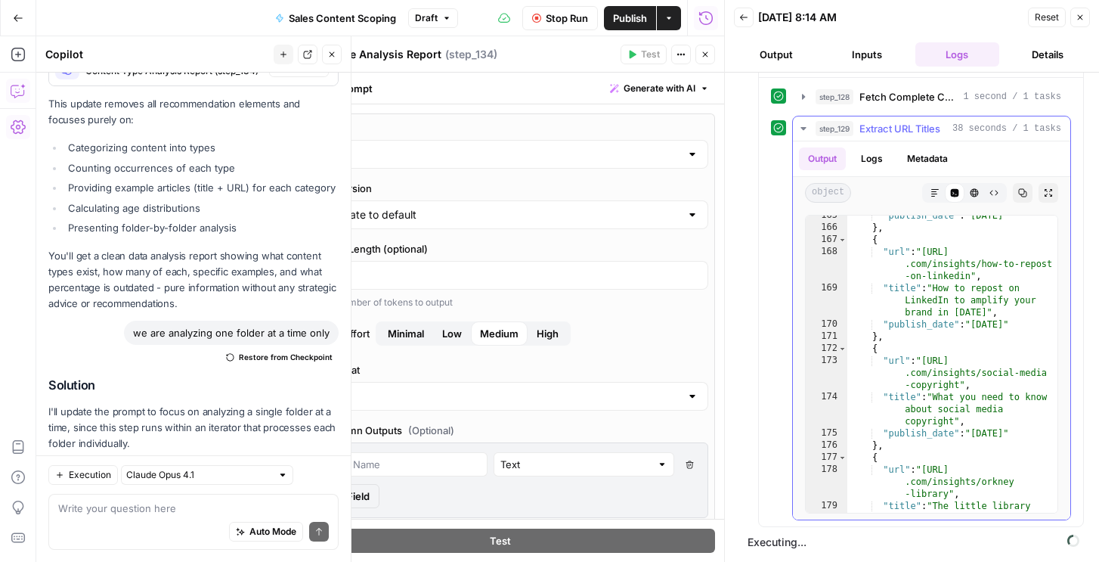
scroll to position [3974, 0]
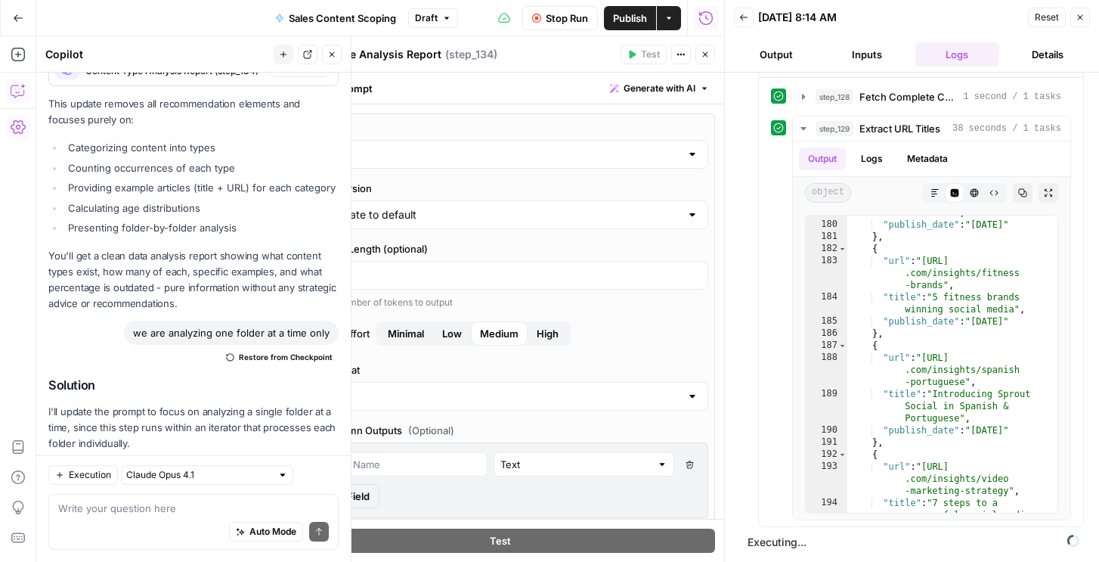
click at [1078, 14] on icon "button" at bounding box center [1079, 17] width 9 height 9
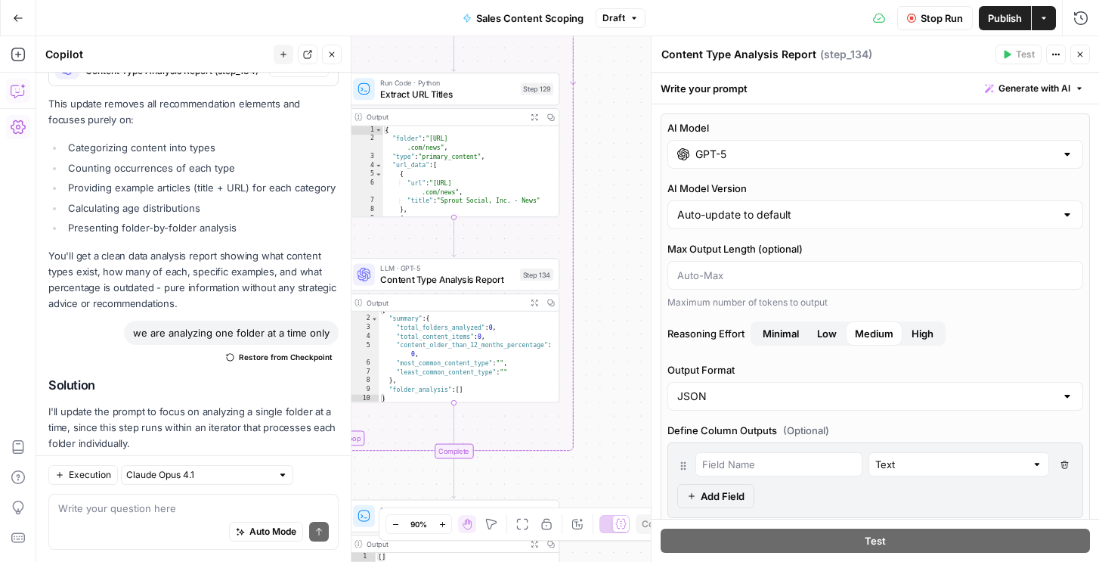
click at [1080, 64] on header "Content Type Analysis Report Content Type Analysis Report ( step_134 ) Test Act…" at bounding box center [874, 54] width 447 height 36
click at [1080, 57] on icon "button" at bounding box center [1079, 54] width 9 height 9
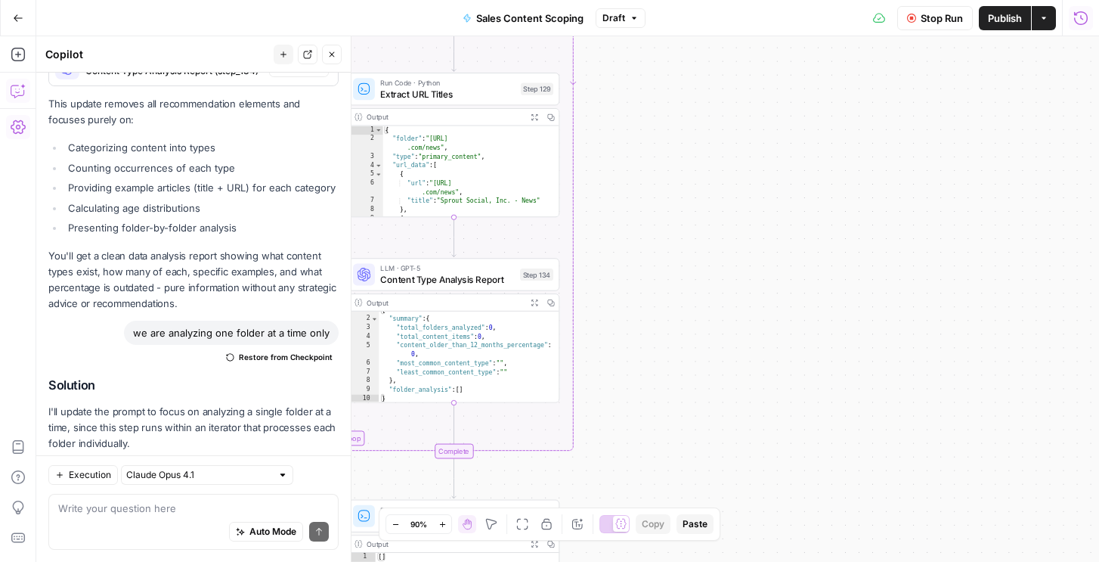
click at [1080, 17] on icon "button" at bounding box center [1081, 18] width 14 height 14
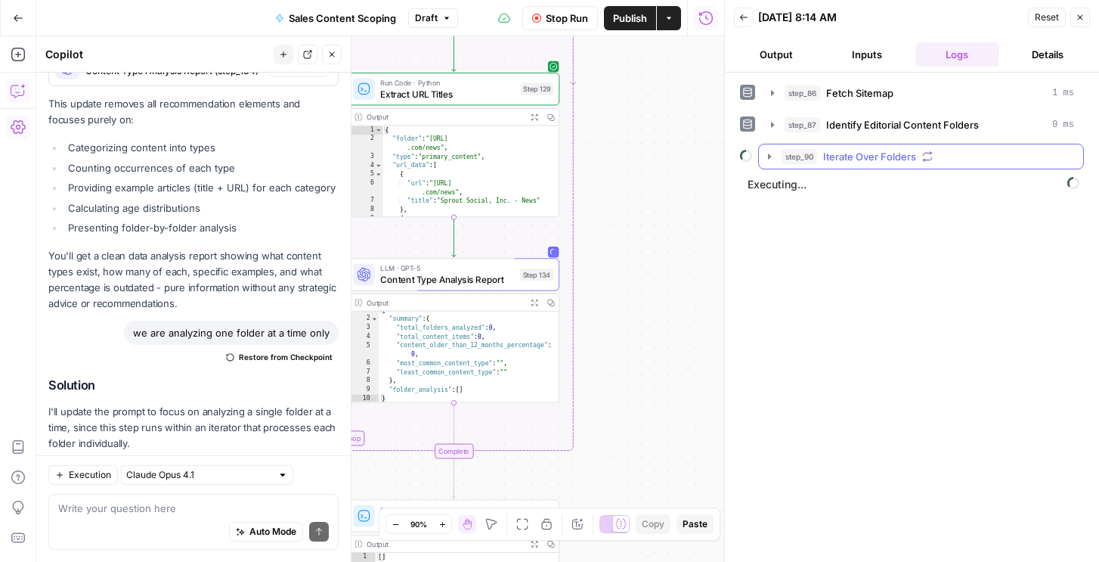
click at [856, 156] on span "Iterate Over Folders" at bounding box center [869, 156] width 93 height 15
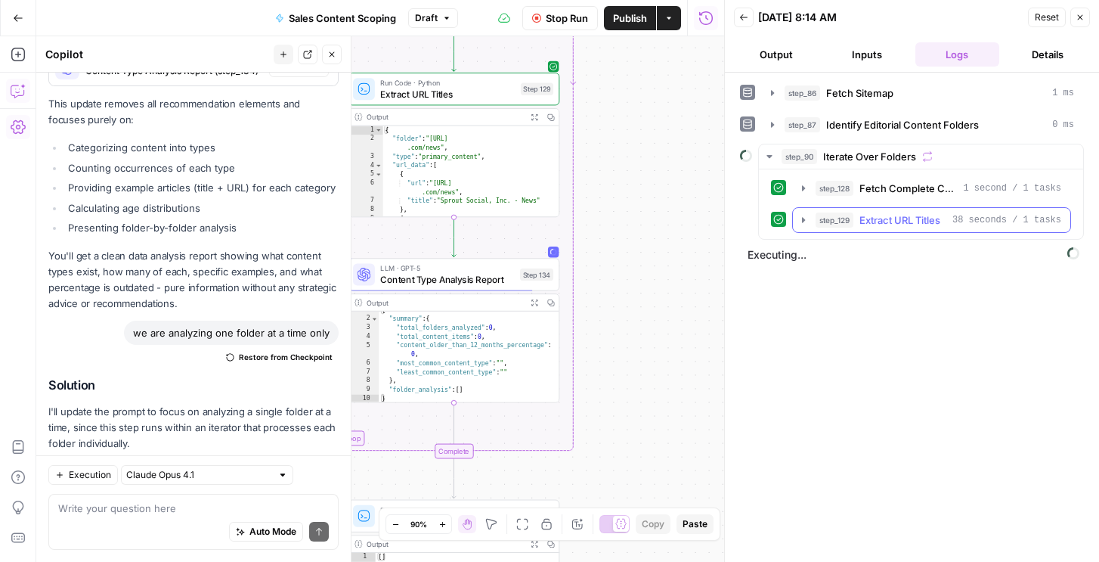
click at [824, 218] on span "step_129" at bounding box center [834, 219] width 38 height 15
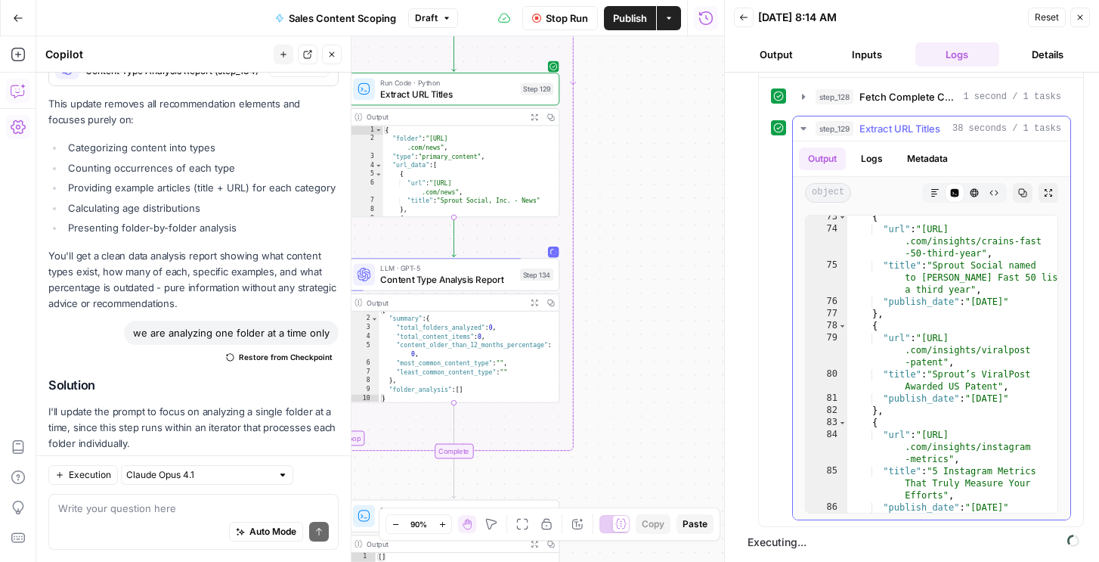
scroll to position [1577, 0]
click at [964, 138] on button "step_129 Extract URL Titles 38 seconds / 1 tasks" at bounding box center [931, 128] width 277 height 24
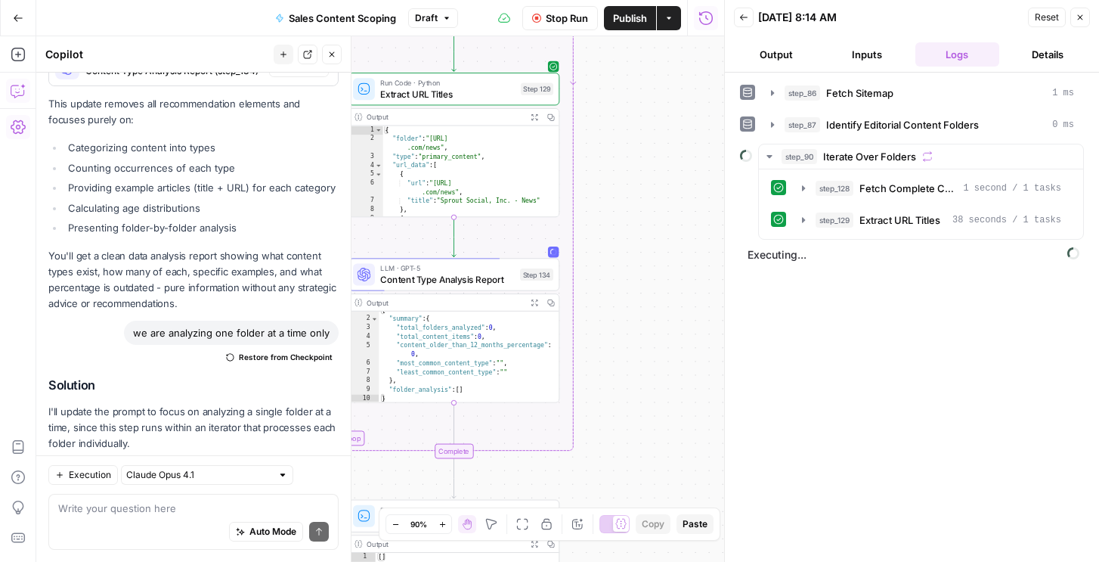
click at [782, 48] on button "Output" at bounding box center [776, 54] width 85 height 24
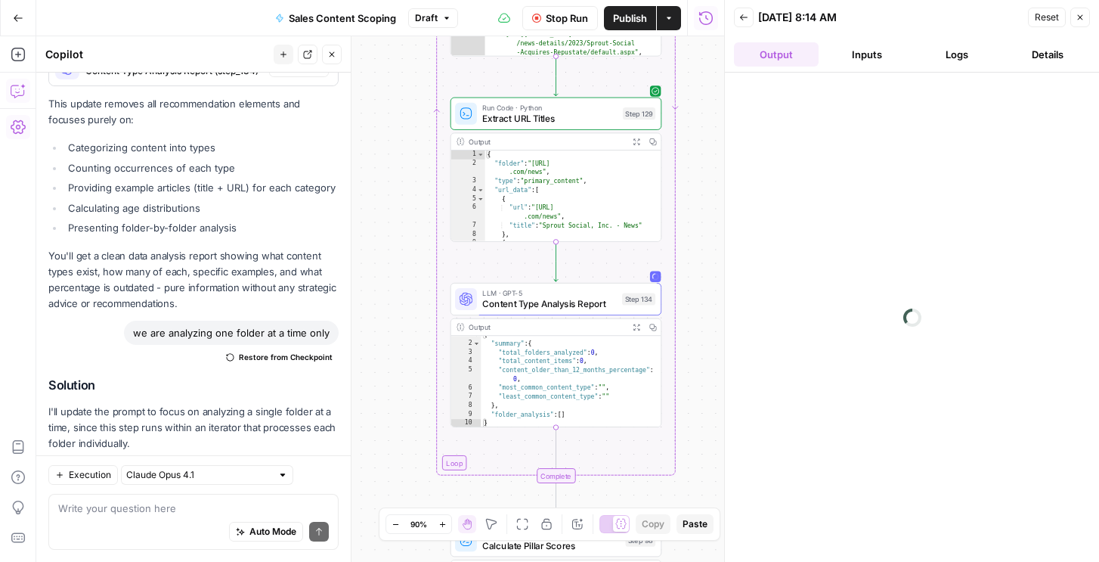
click at [950, 63] on button "Logs" at bounding box center [957, 54] width 85 height 24
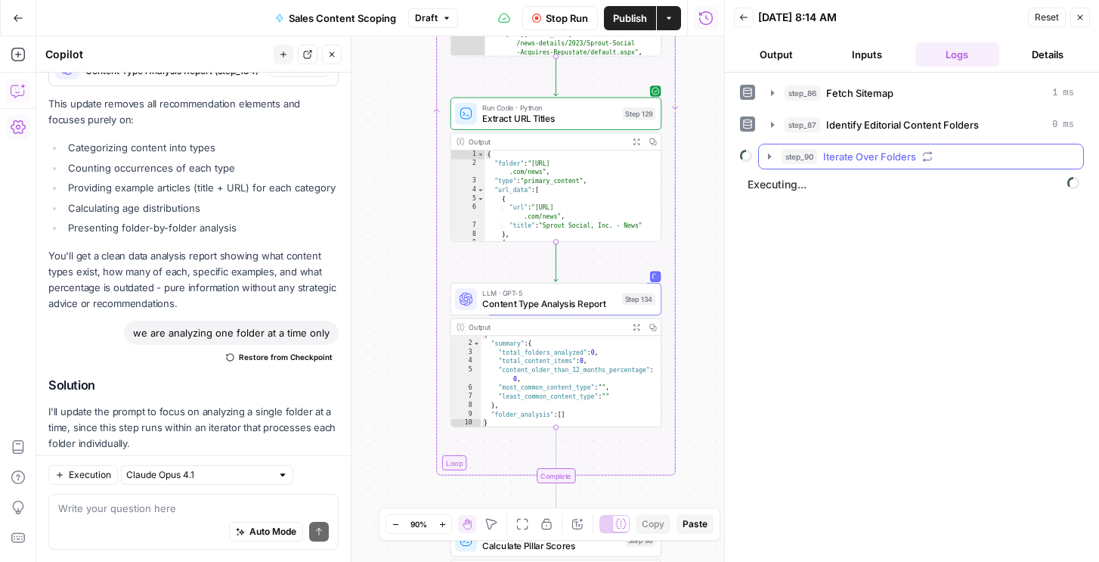
click at [869, 151] on span "Iterate Over Folders" at bounding box center [869, 156] width 93 height 15
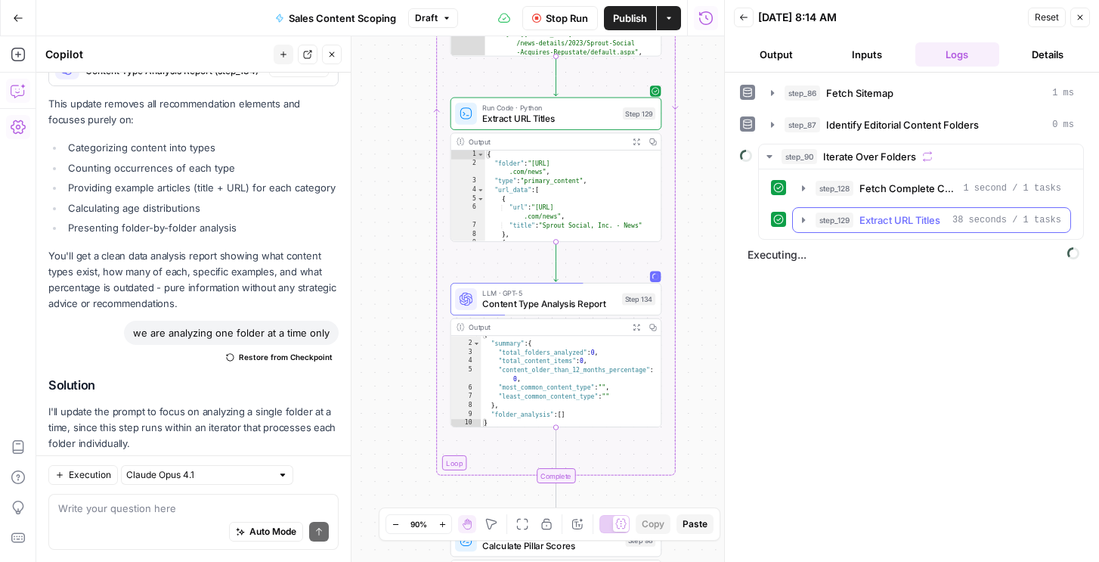
click at [846, 221] on span "step_129" at bounding box center [834, 219] width 38 height 15
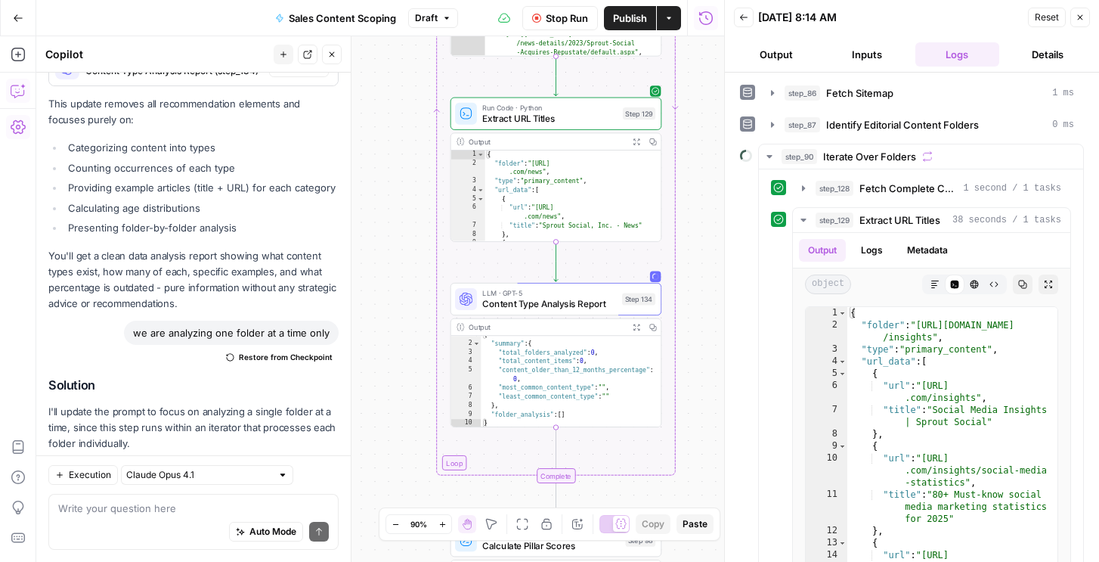
click at [773, 53] on button "Output" at bounding box center [776, 54] width 85 height 24
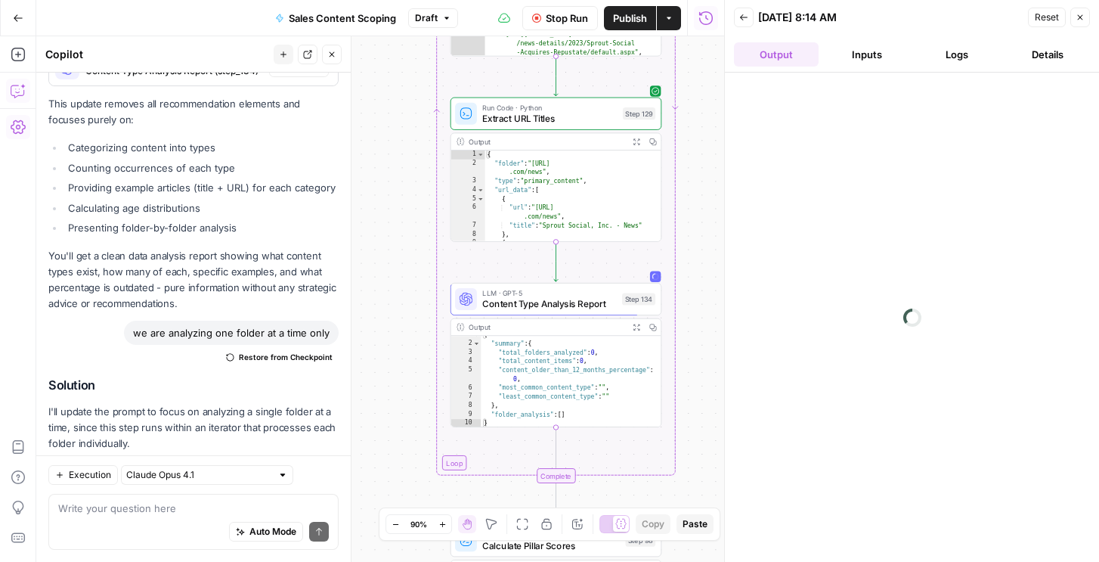
click at [939, 49] on button "Logs" at bounding box center [957, 54] width 85 height 24
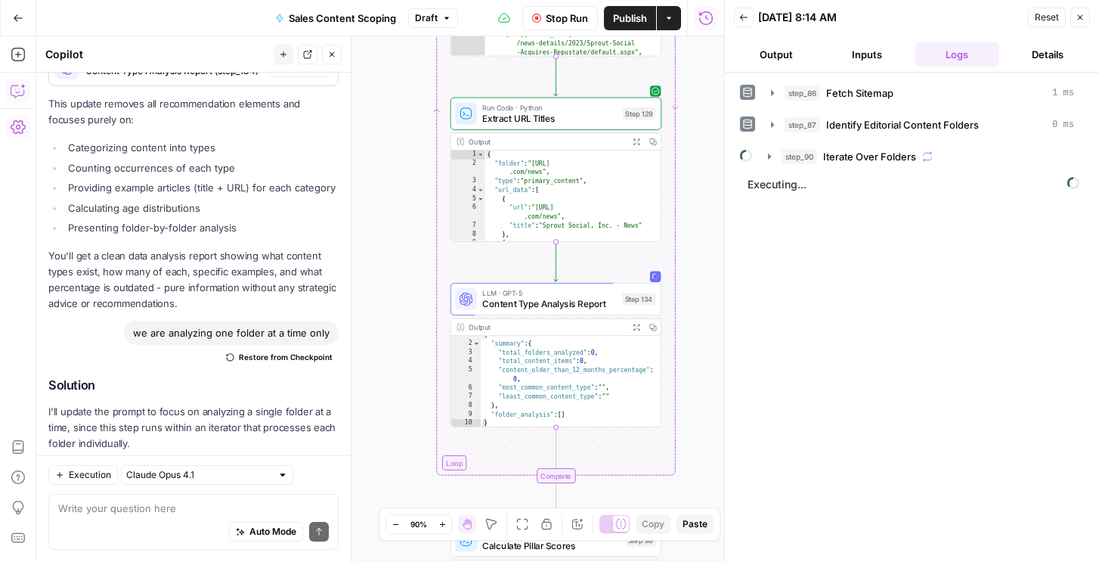
click at [808, 157] on span "step_90" at bounding box center [799, 156] width 36 height 15
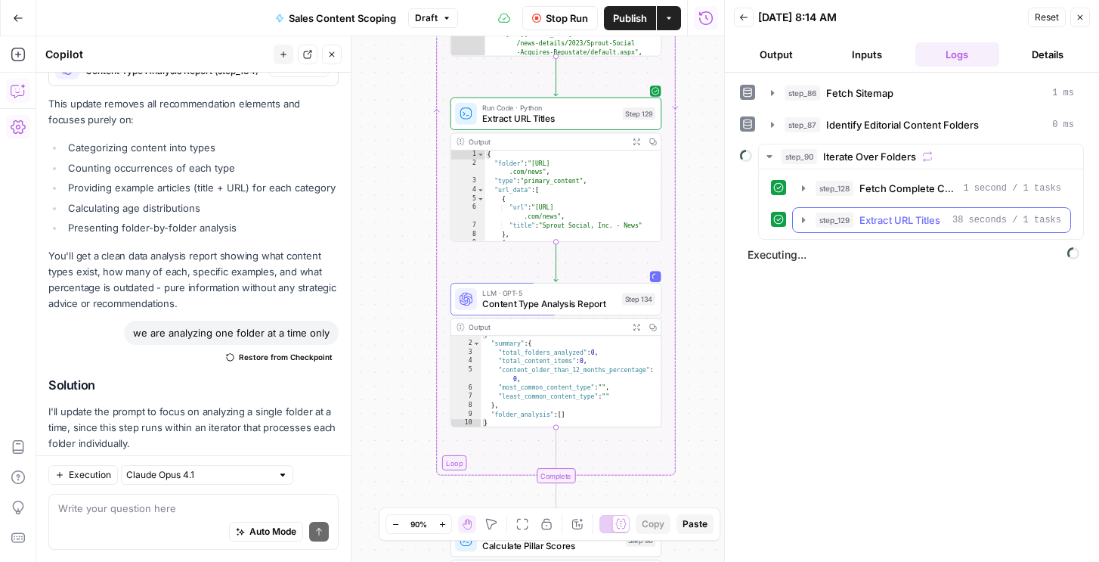
click at [856, 215] on div "step_129 Extract URL Titles 38 seconds / 1 tasks" at bounding box center [938, 219] width 246 height 15
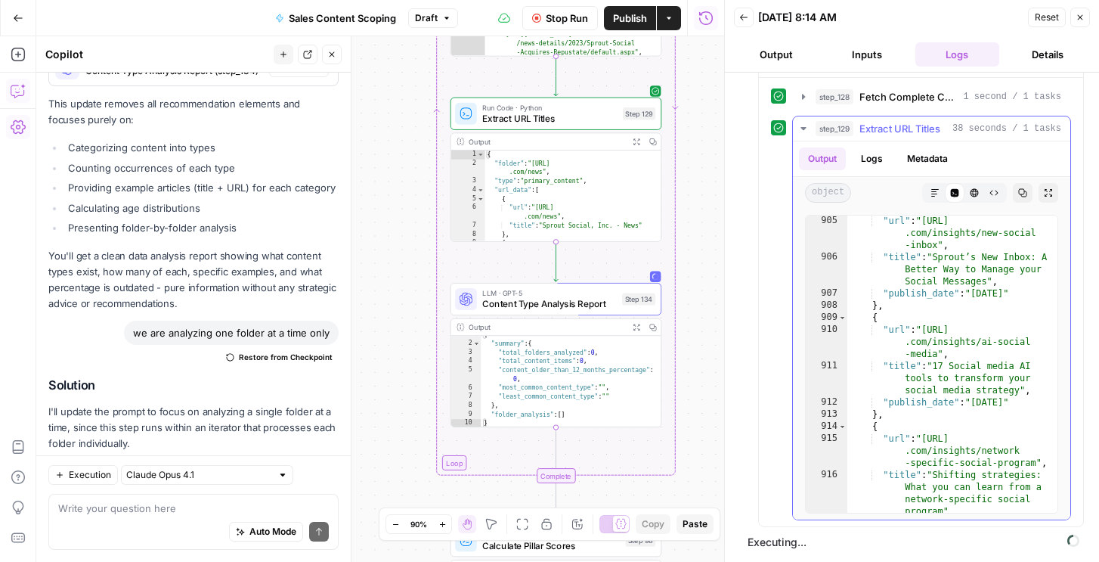
scroll to position [20525, 0]
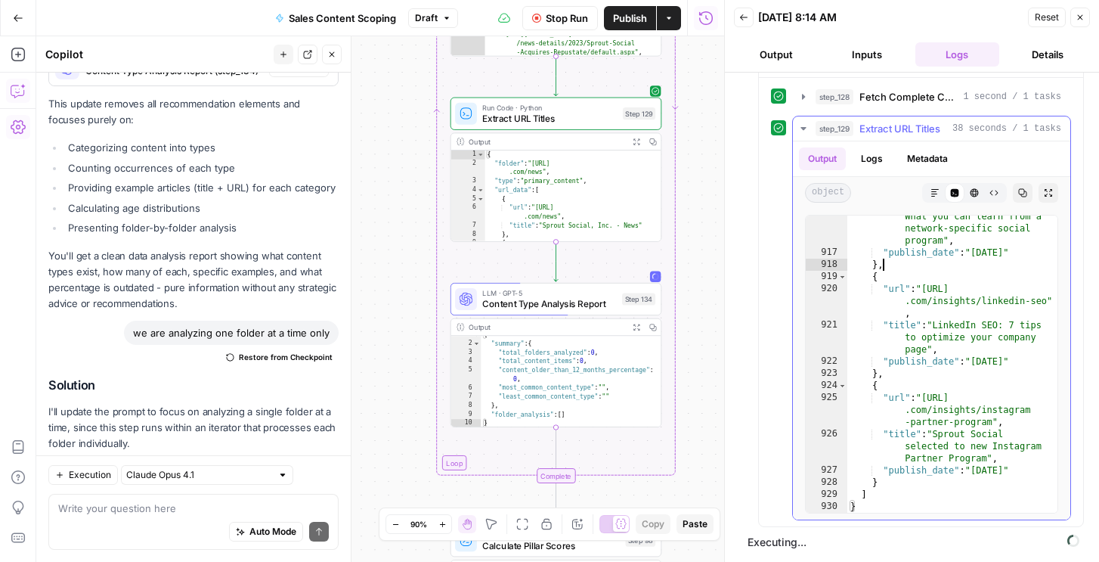
type textarea "**"
click at [911, 268] on div ""title" : "Shifting strategies: What you can learn from a network-specific soci…" at bounding box center [952, 376] width 210 height 357
click at [534, 122] on span "Extract URL Titles" at bounding box center [549, 119] width 135 height 14
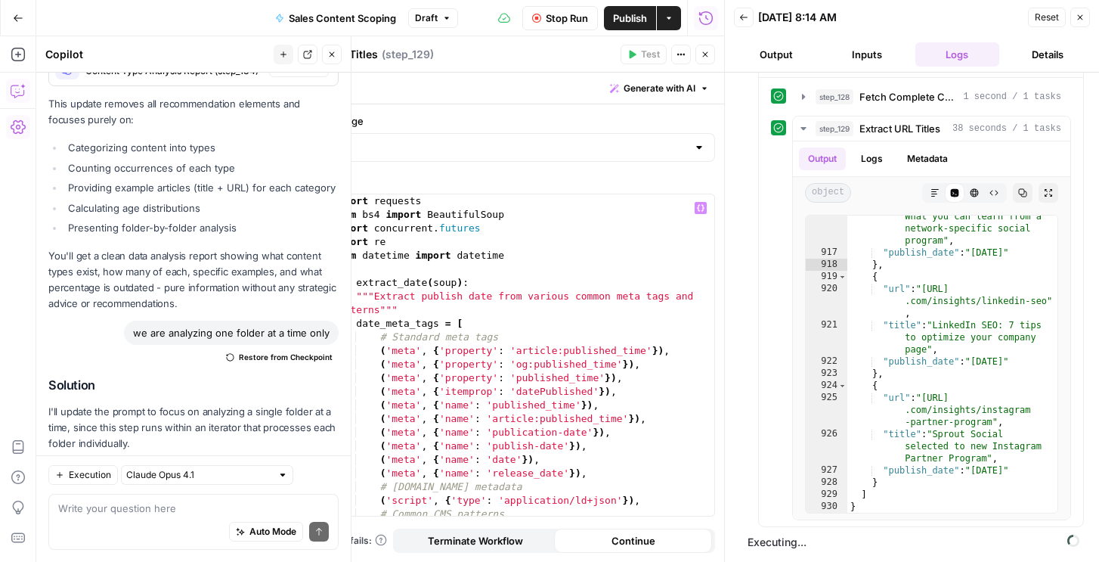
type textarea "**********"
click at [601, 315] on div "import requests from bs4 import BeautifulSoup import concurrent . futures impor…" at bounding box center [521, 368] width 385 height 348
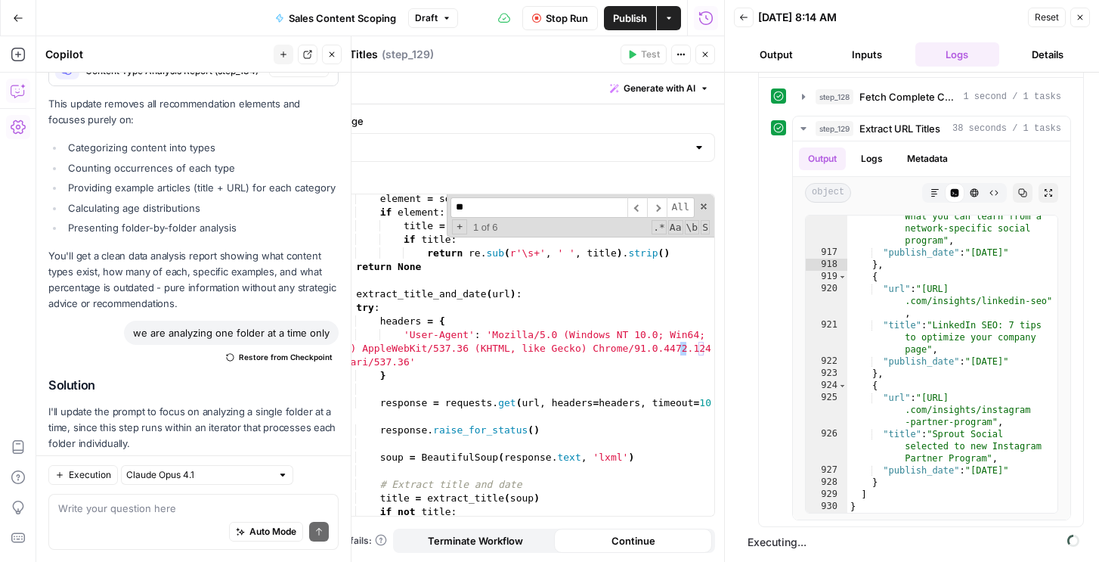
scroll to position [2043, 0]
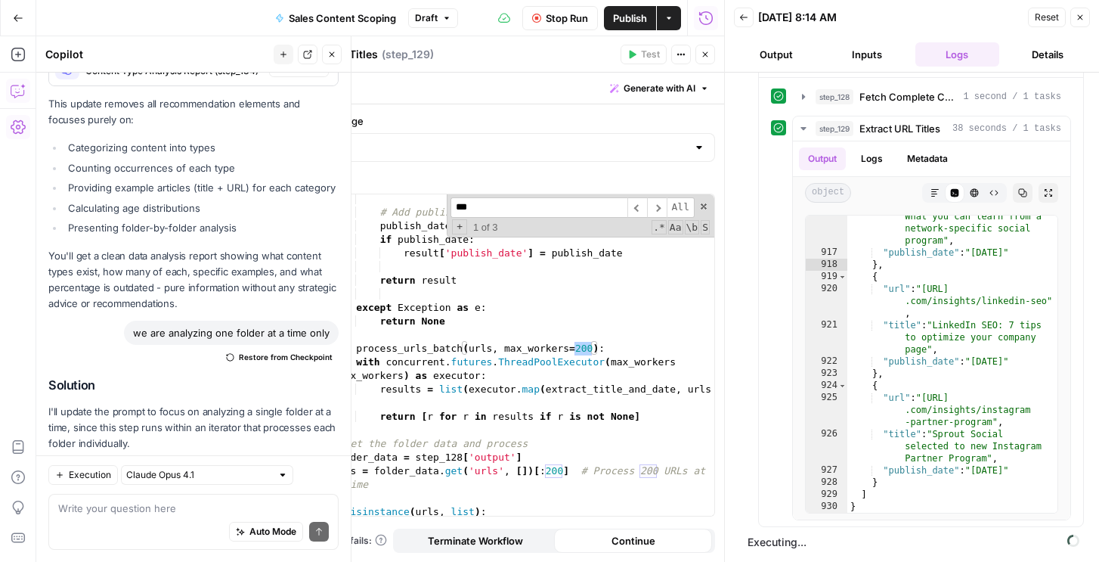
type input "***"
click at [565, 475] on div "# Add publish date if available publish_date = extract_date ( soup ) if publish…" at bounding box center [521, 366] width 385 height 348
drag, startPoint x: 561, startPoint y: 471, endPoint x: 534, endPoint y: 469, distance: 27.3
click at [534, 469] on div "# Add publish date if available publish_date = extract_date ( soup ) if publish…" at bounding box center [521, 366] width 385 height 348
type textarea "**********"
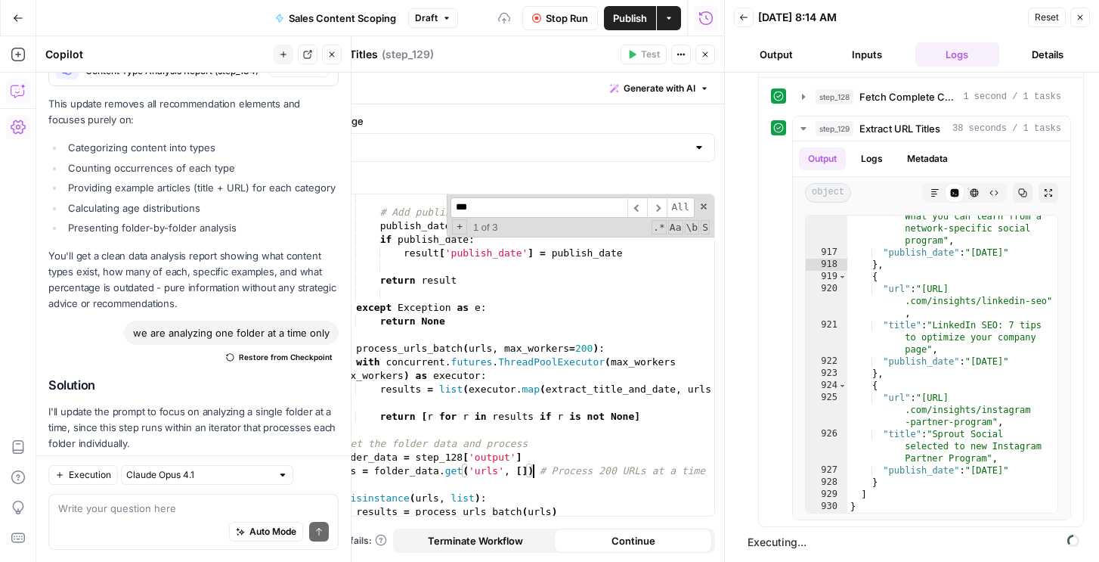
click at [701, 50] on icon "button" at bounding box center [705, 54] width 9 height 9
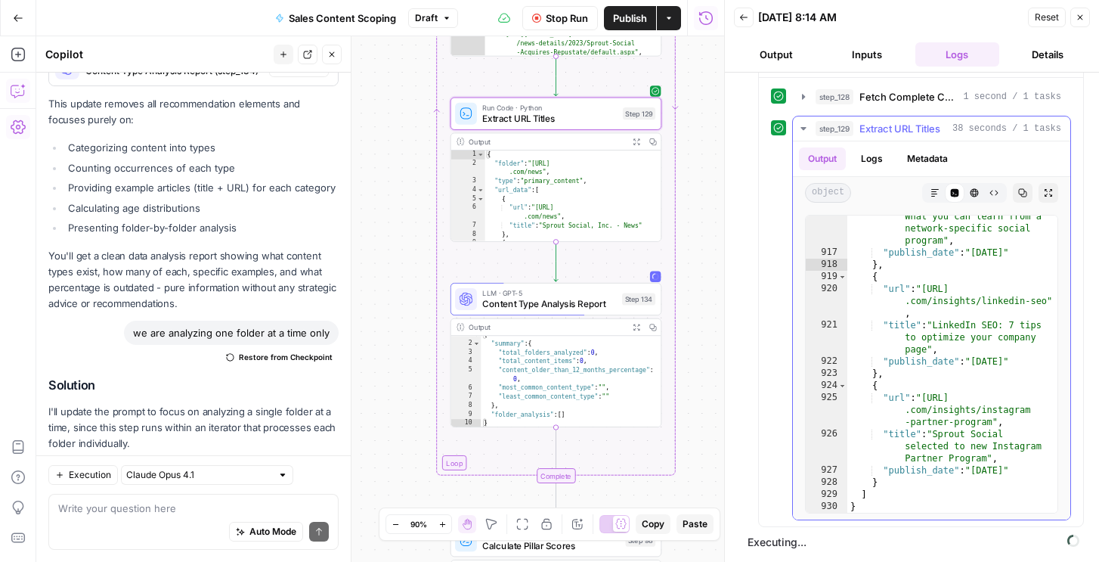
click at [808, 122] on button "step_129 Extract URL Titles 38 seconds / 1 tasks" at bounding box center [931, 128] width 277 height 24
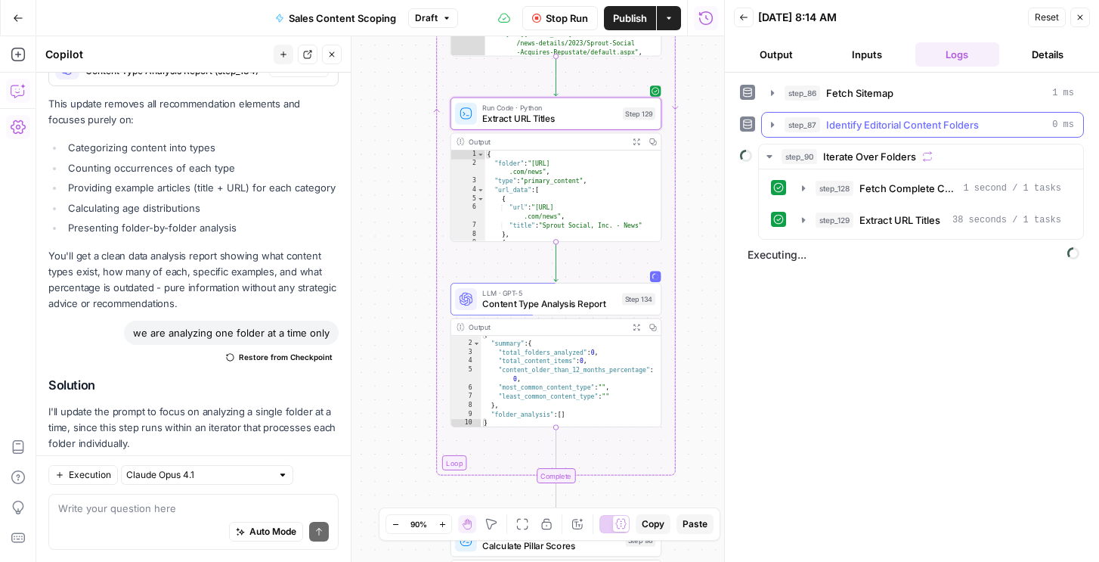
scroll to position [0, 0]
click at [1081, 18] on icon "button" at bounding box center [1080, 17] width 5 height 5
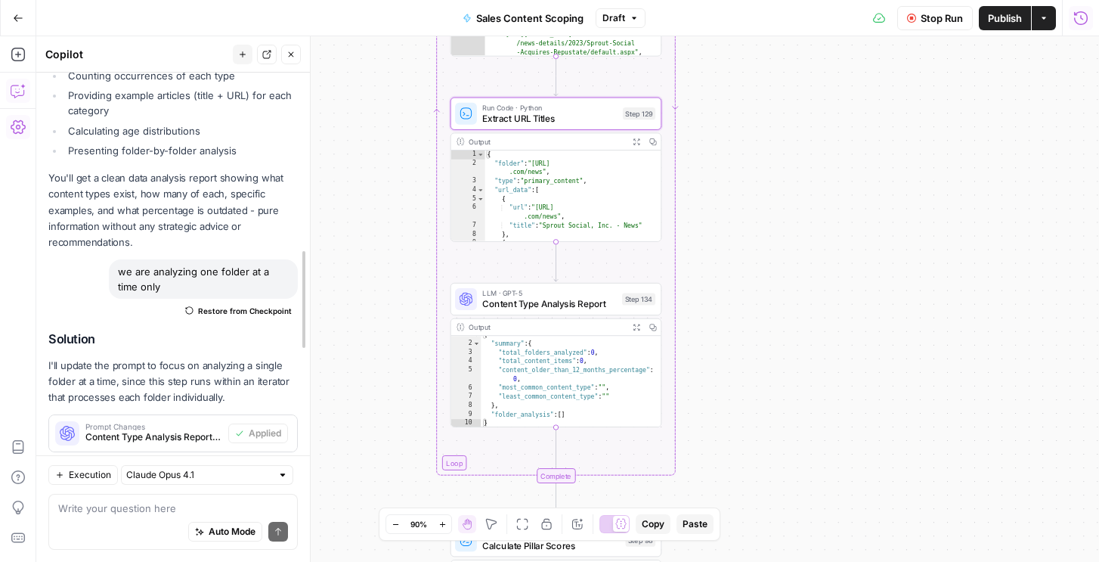
scroll to position [9503, 0]
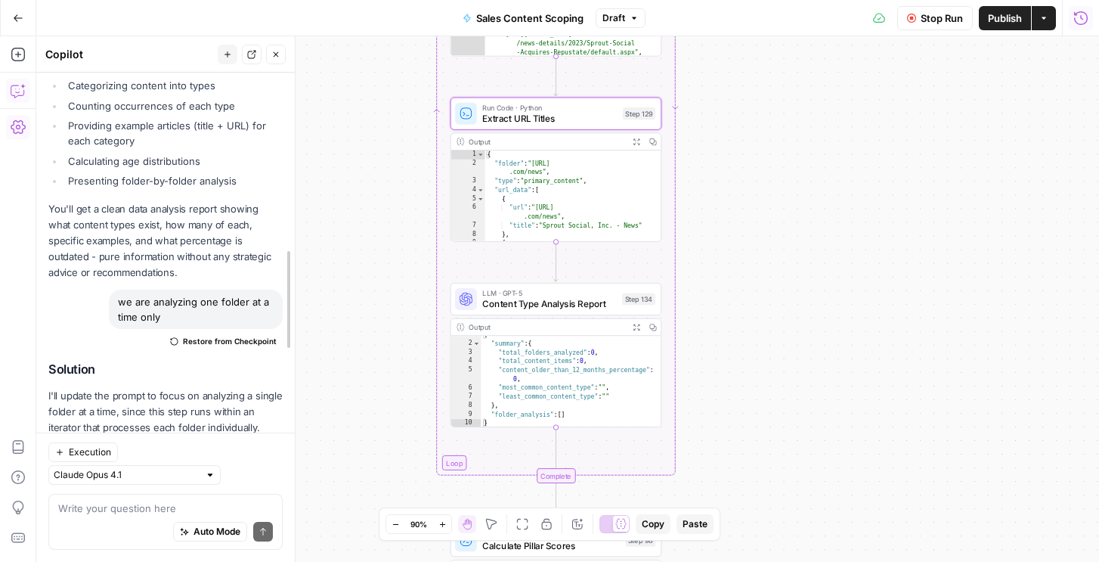
drag, startPoint x: 350, startPoint y: 127, endPoint x: 294, endPoint y: 131, distance: 56.1
click at [1078, 20] on icon "button" at bounding box center [1080, 18] width 15 height 15
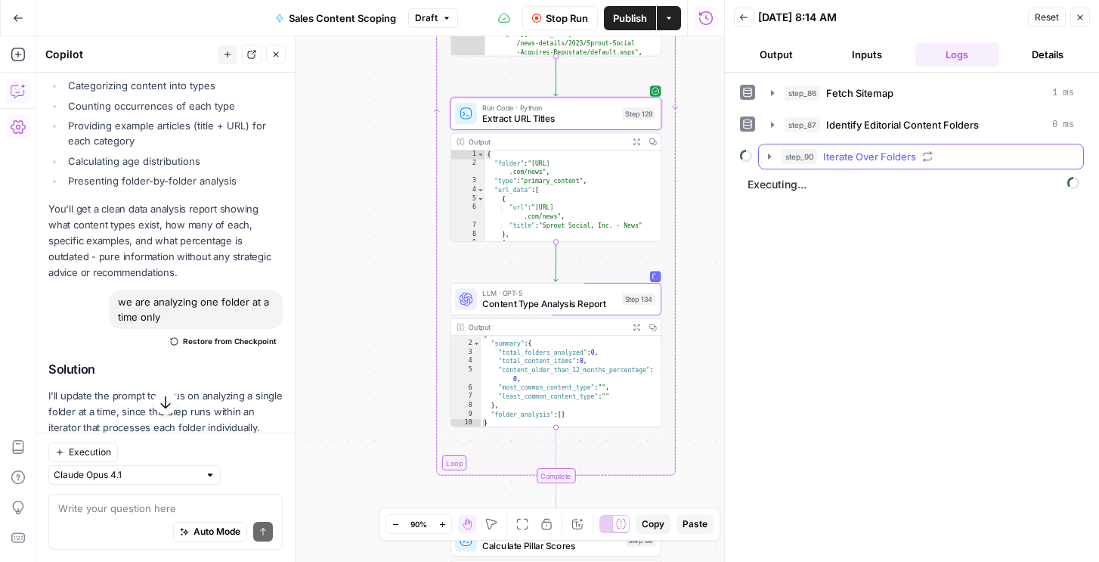
click at [863, 137] on div "step_87 Identify Editorial Content Folders 0 ms" at bounding box center [922, 125] width 323 height 26
click at [852, 163] on span "Iterate Over Folders" at bounding box center [869, 156] width 93 height 15
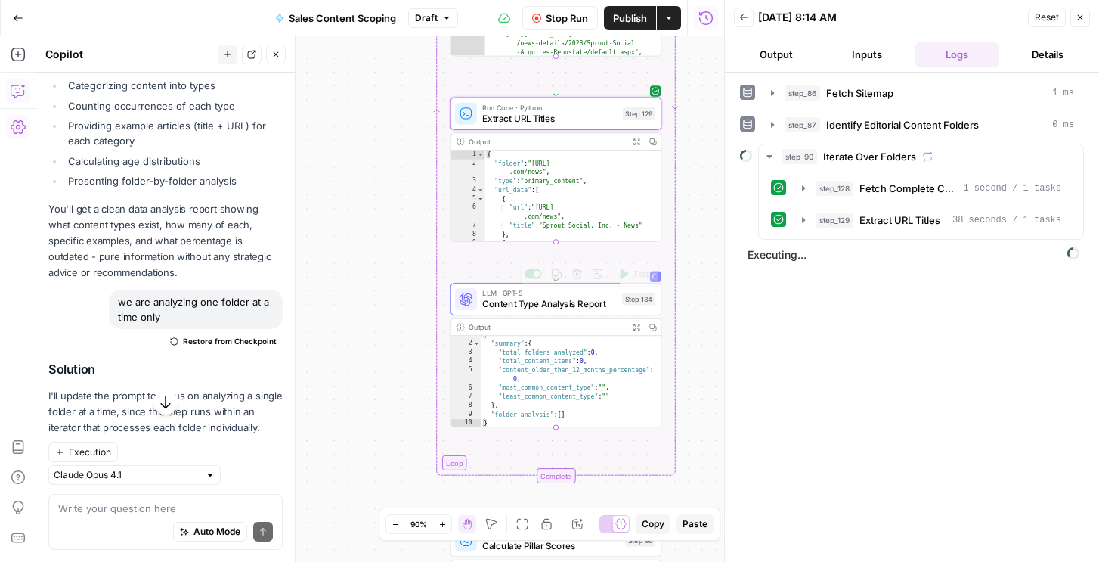
click at [478, 311] on div "LLM · GPT-5 Content Type Analysis Report Step 134 Copy step Delete step Add Not…" at bounding box center [556, 299] width 212 height 32
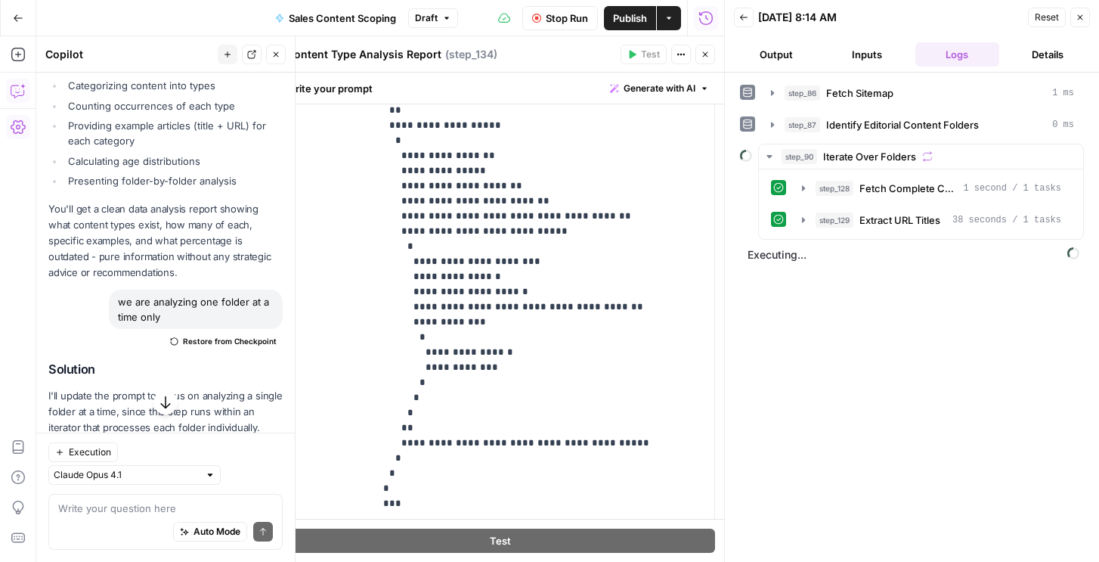
scroll to position [473, 0]
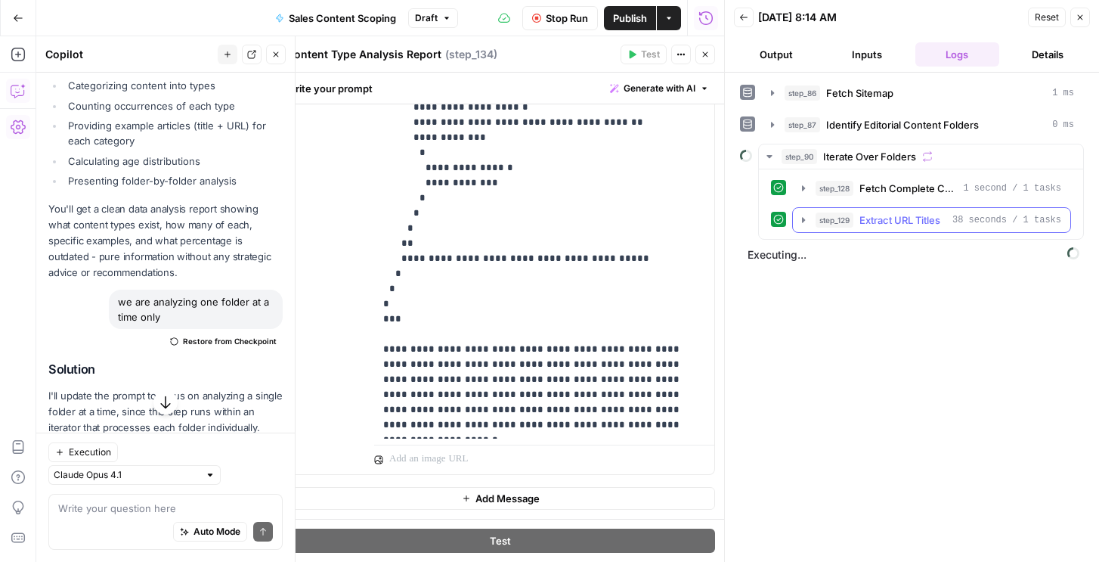
click at [833, 216] on span "step_129" at bounding box center [834, 219] width 38 height 15
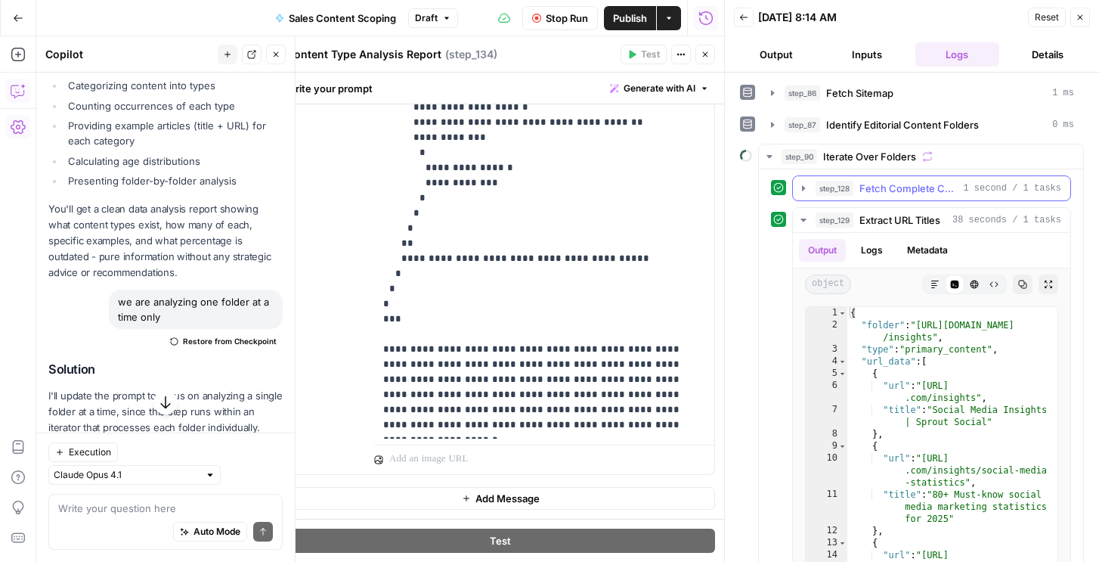
click at [848, 219] on span "step_129" at bounding box center [834, 219] width 38 height 15
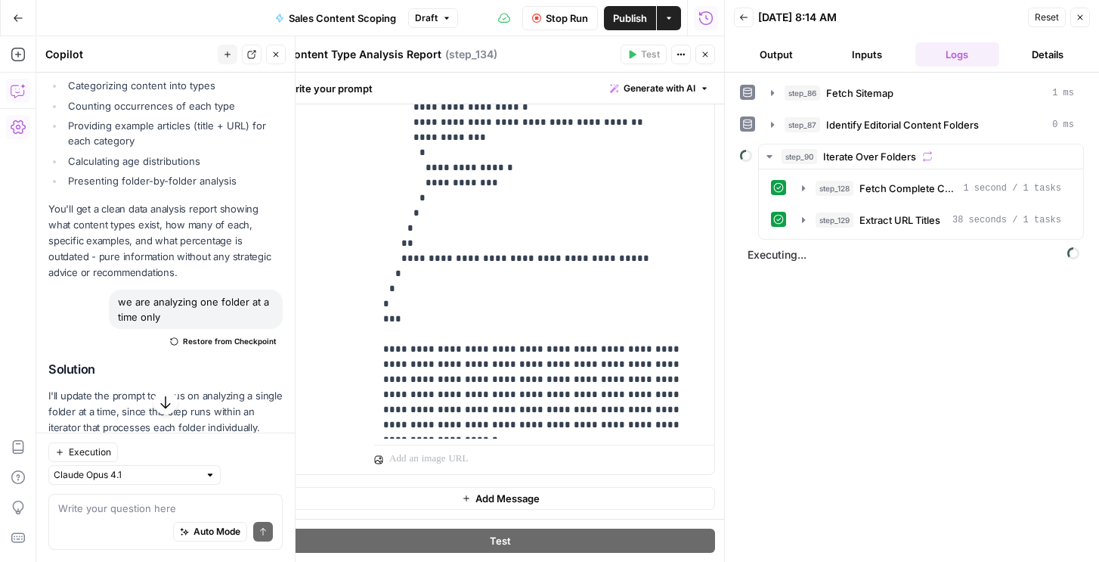
click at [713, 58] on button "Close" at bounding box center [705, 55] width 20 height 20
